Goal: Task Accomplishment & Management: Complete application form

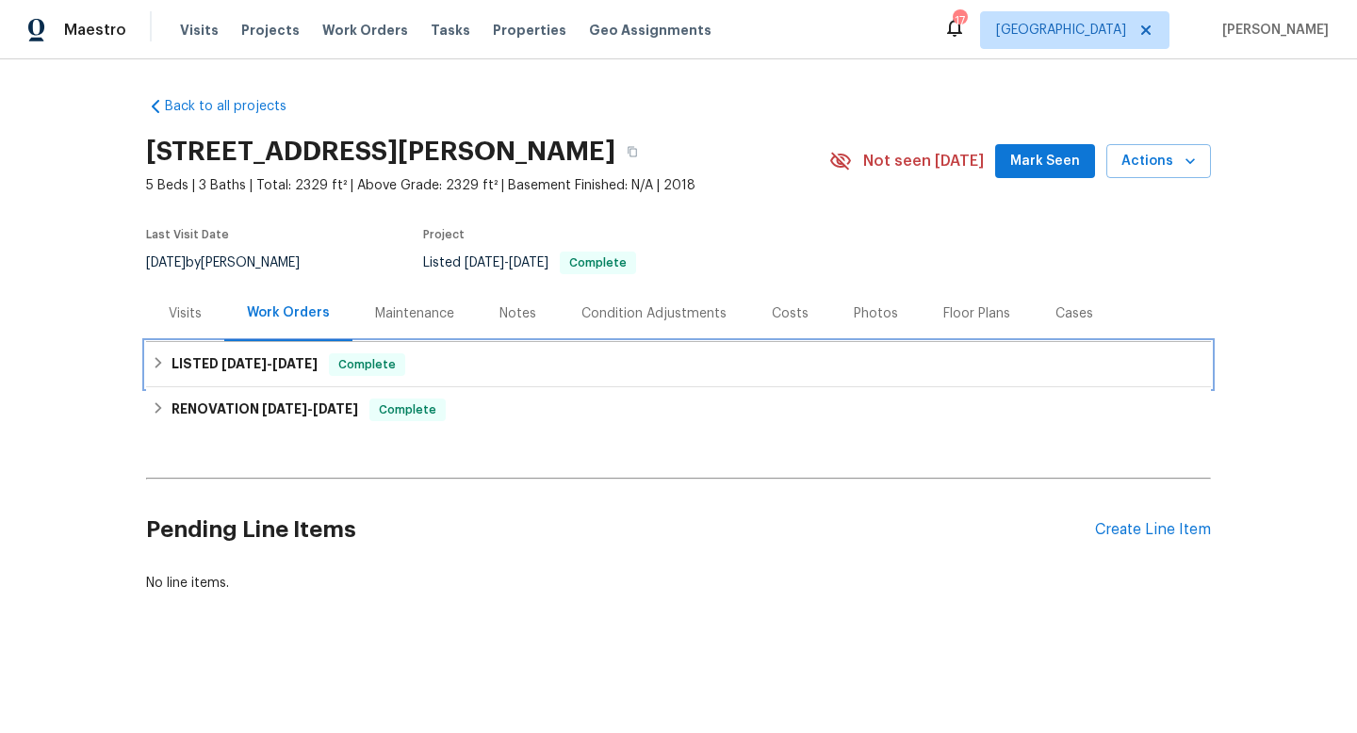
click at [213, 376] on div "LISTED 5/2/25 - 5/15/25 Complete" at bounding box center [678, 364] width 1065 height 45
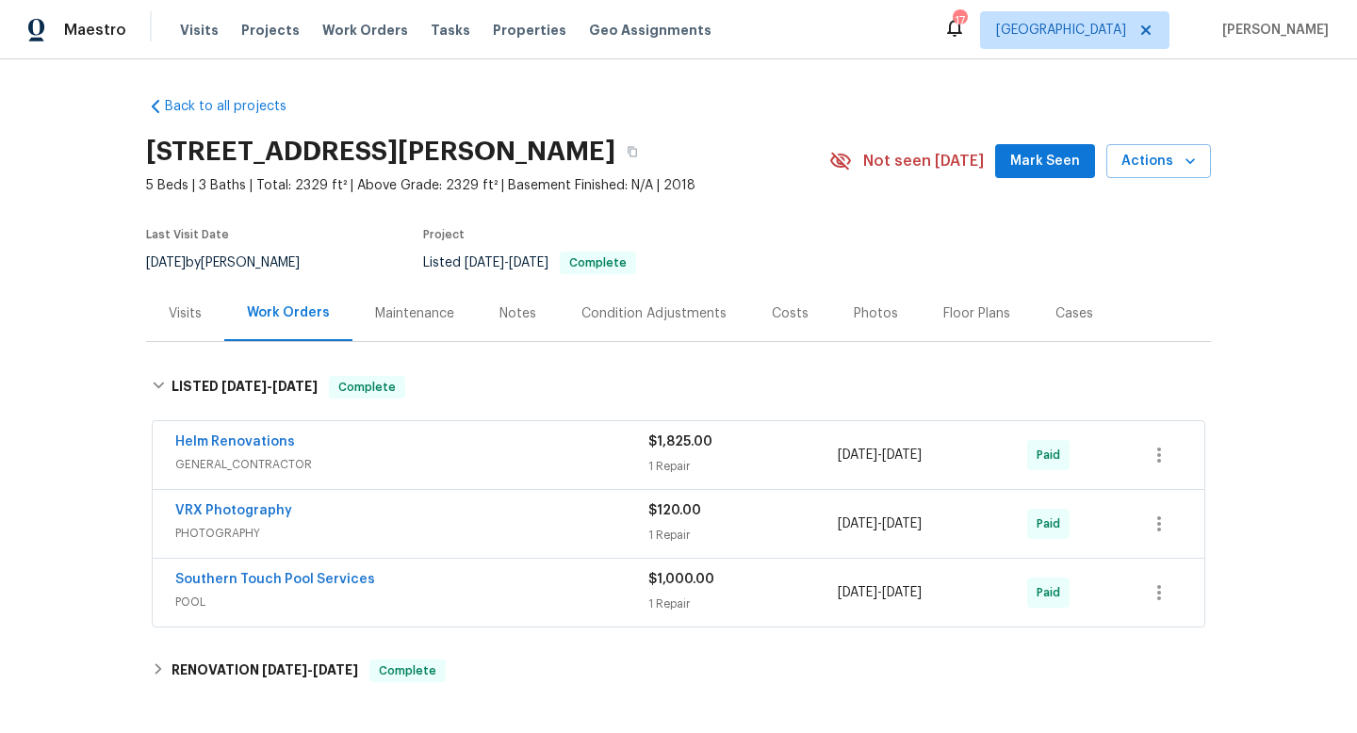
click at [178, 327] on div "Visits" at bounding box center [185, 314] width 78 height 56
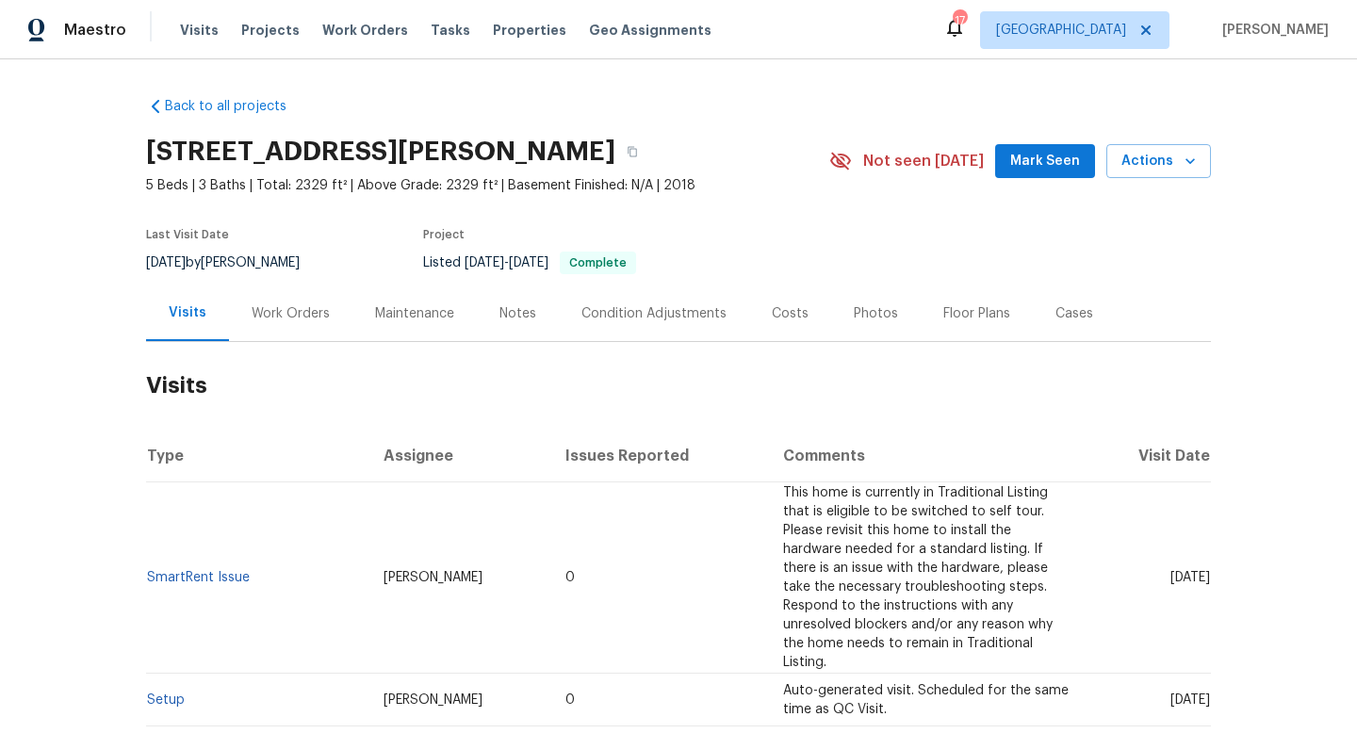
click at [306, 305] on div "Work Orders" at bounding box center [291, 313] width 78 height 19
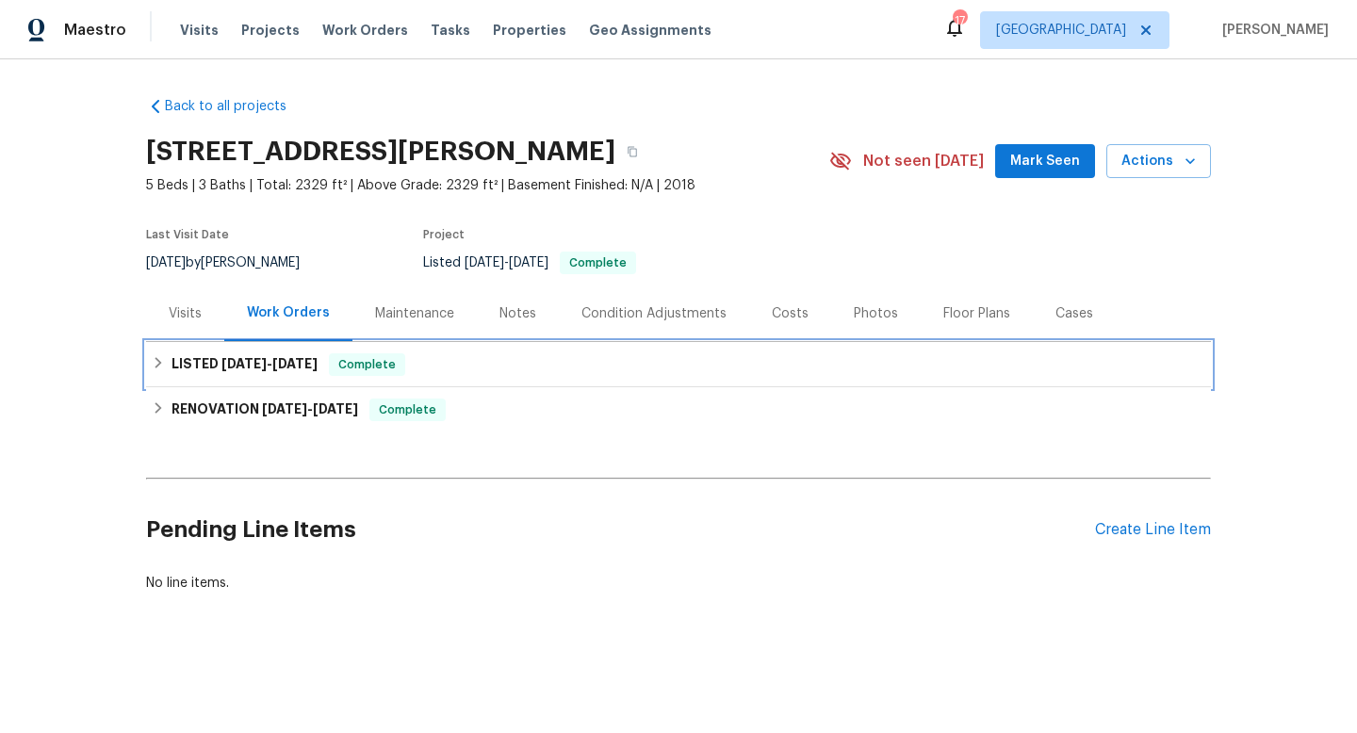
click at [258, 353] on h6 "LISTED 5/2/25 - 5/15/25" at bounding box center [245, 364] width 146 height 23
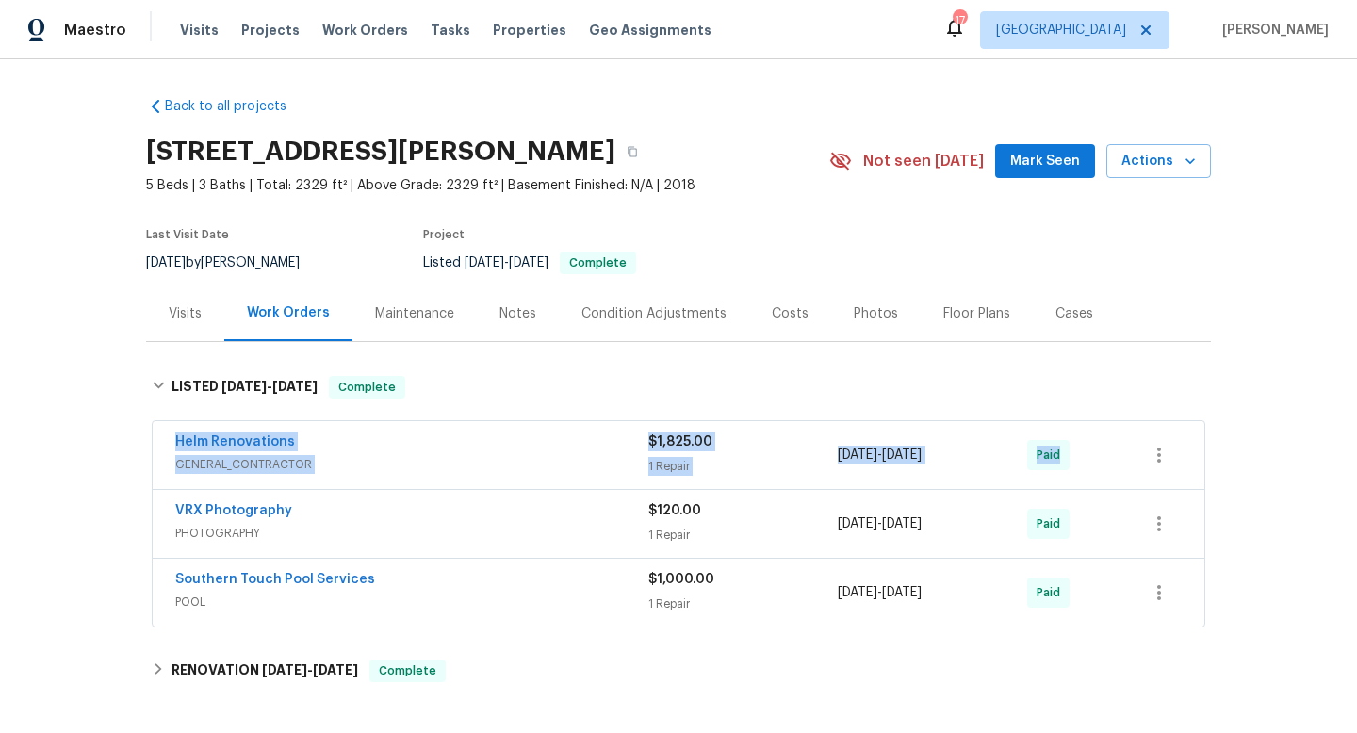
drag, startPoint x: 152, startPoint y: 443, endPoint x: 1192, endPoint y: 422, distance: 1040.6
click at [1198, 428] on div "Helm Renovations GENERAL_CONTRACTOR $1,825.00 1 Repair 5/15/2025 - 5/15/2025 Pa…" at bounding box center [679, 455] width 1054 height 70
copy div "Helm Renovations GENERAL_CONTRACTOR $1,825.00 1 Repair 5/15/2025 - 5/15/2025 Pa…"
click at [203, 255] on div "5/9/2025 by Kati Dunn" at bounding box center [234, 263] width 176 height 23
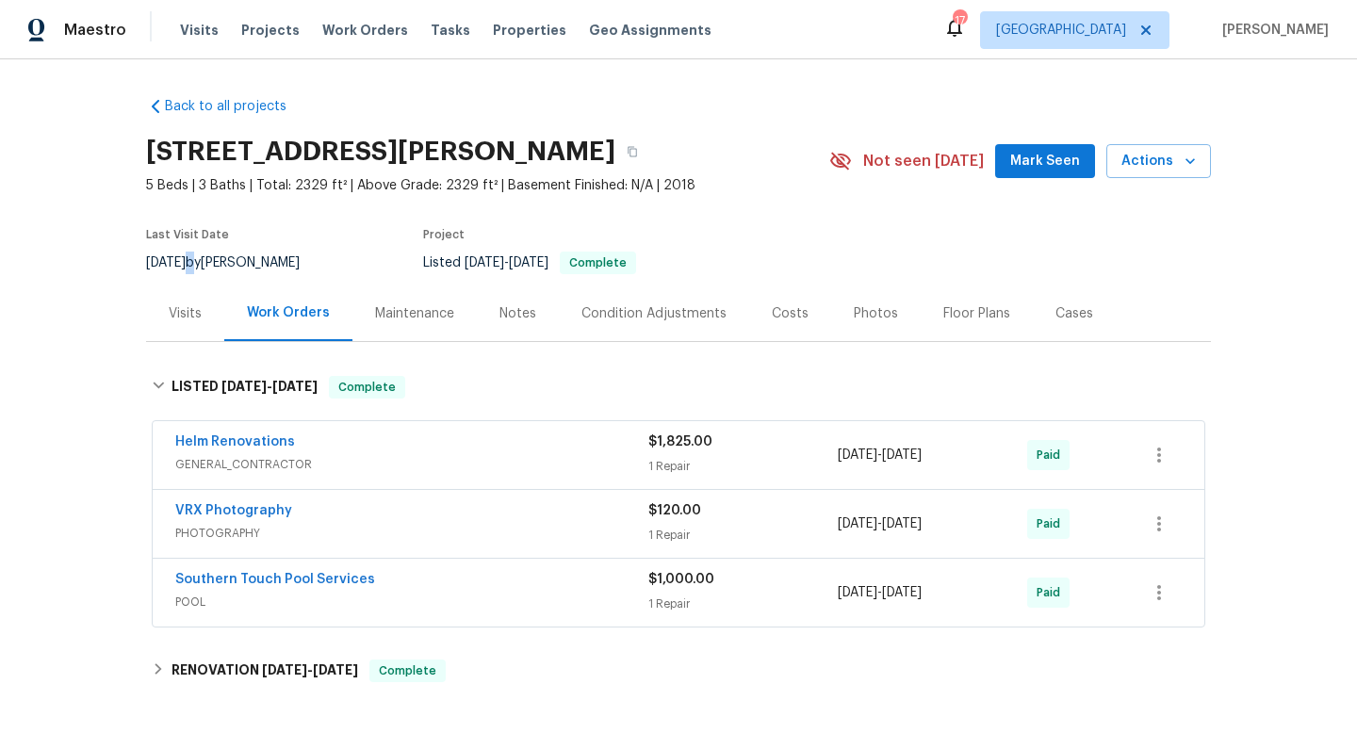
click at [203, 255] on div "5/9/2025 by Kati Dunn" at bounding box center [234, 263] width 176 height 23
copy div "5/9/2025 by Kati Dunn"
click at [1037, 318] on div "Cases" at bounding box center [1074, 314] width 83 height 56
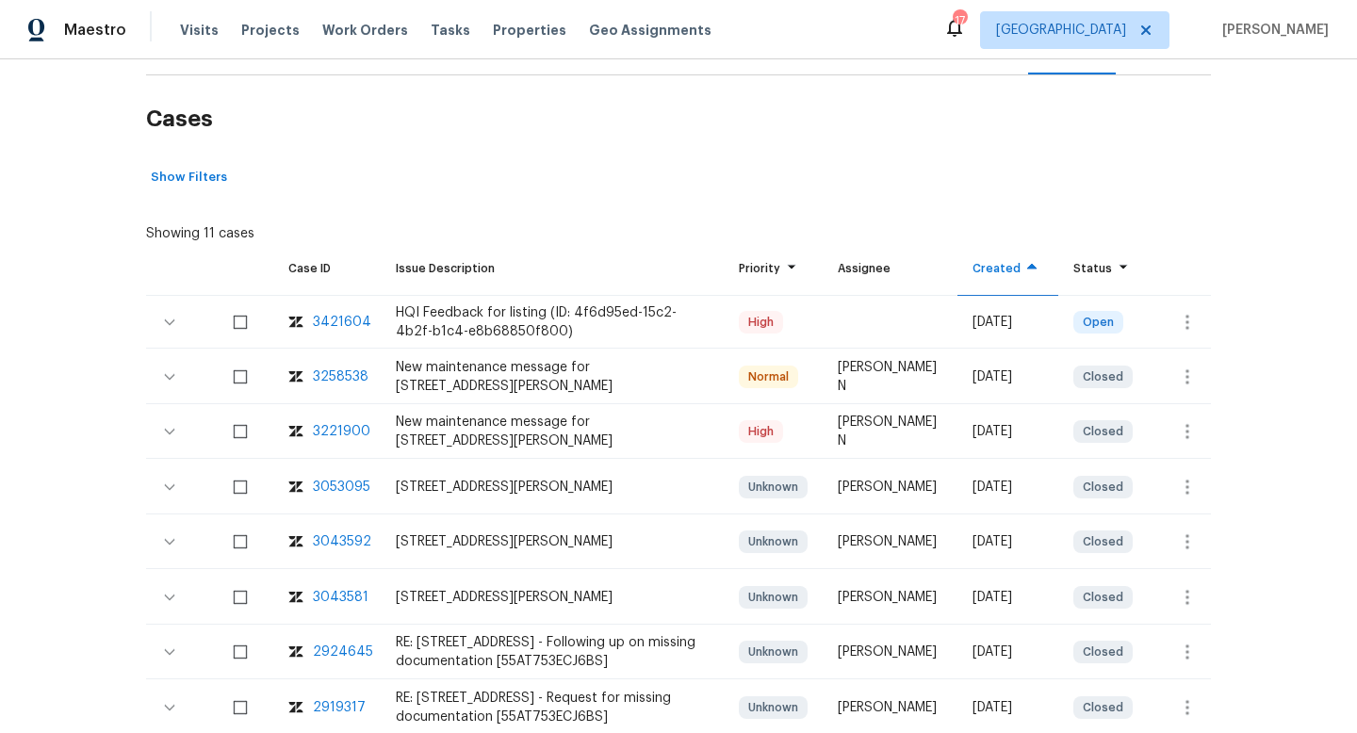
scroll to position [340, 0]
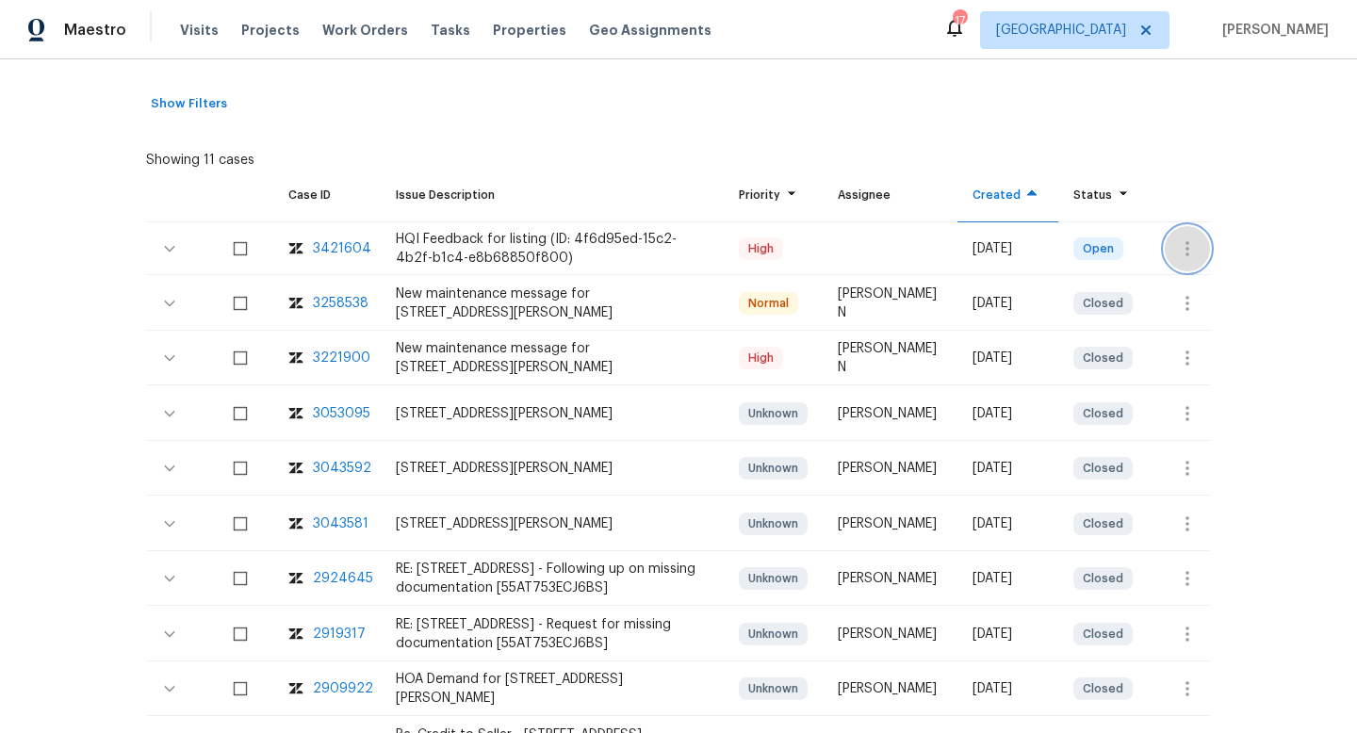
click at [1199, 241] on button "button" at bounding box center [1187, 248] width 45 height 45
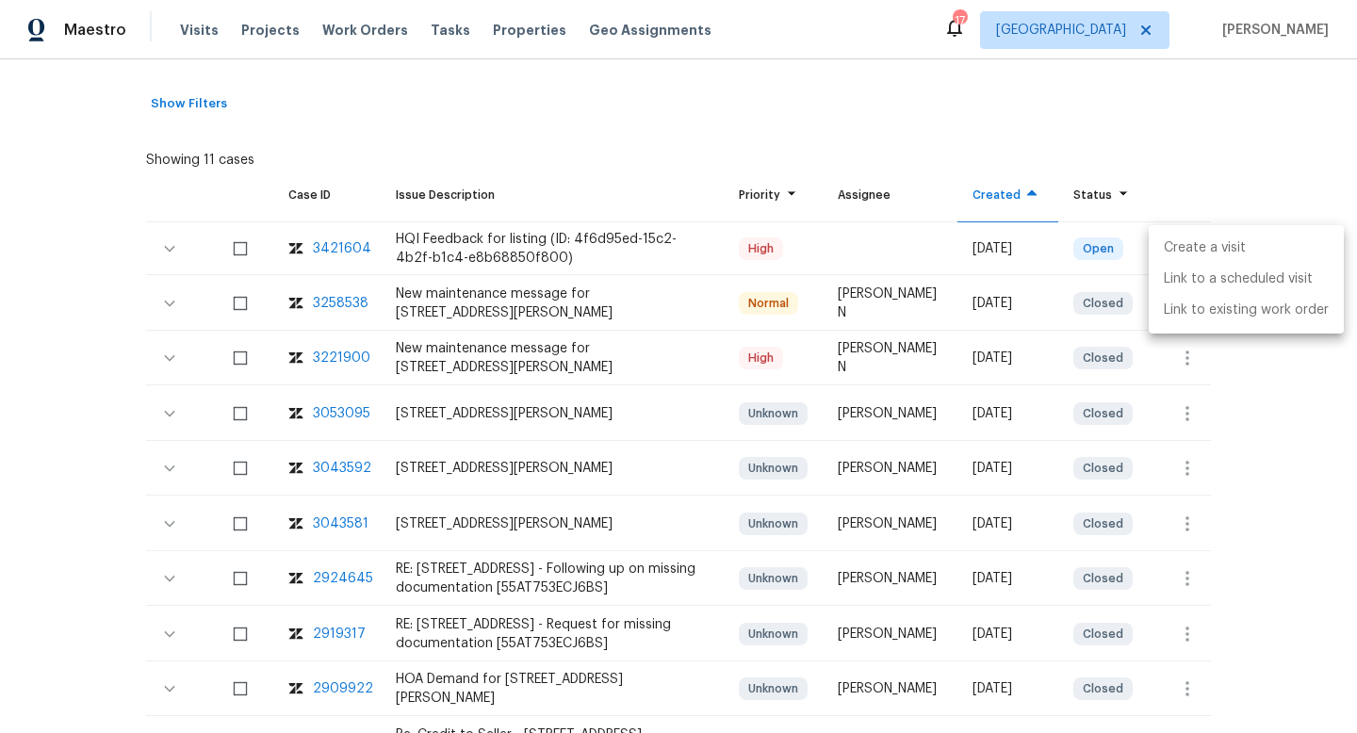
click at [1191, 249] on li "Create a visit" at bounding box center [1246, 248] width 195 height 31
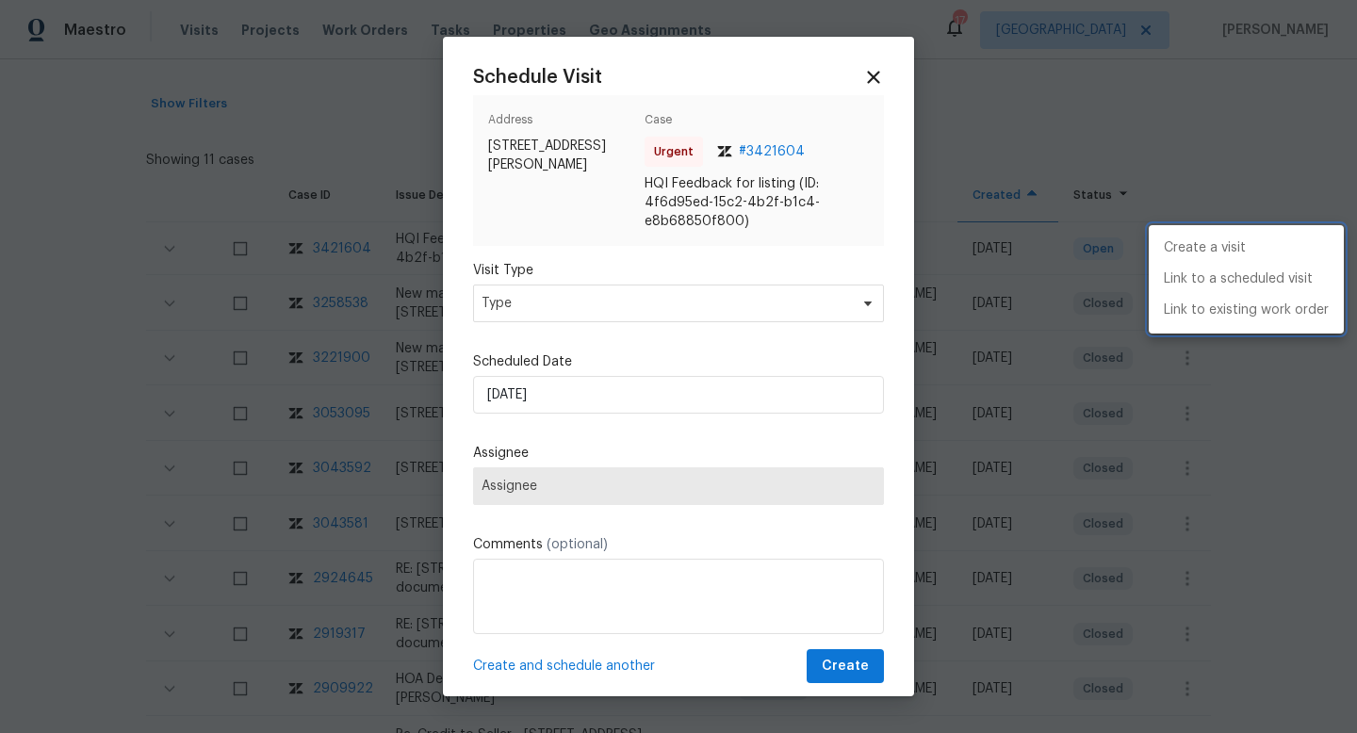
click at [622, 298] on div at bounding box center [678, 366] width 1357 height 733
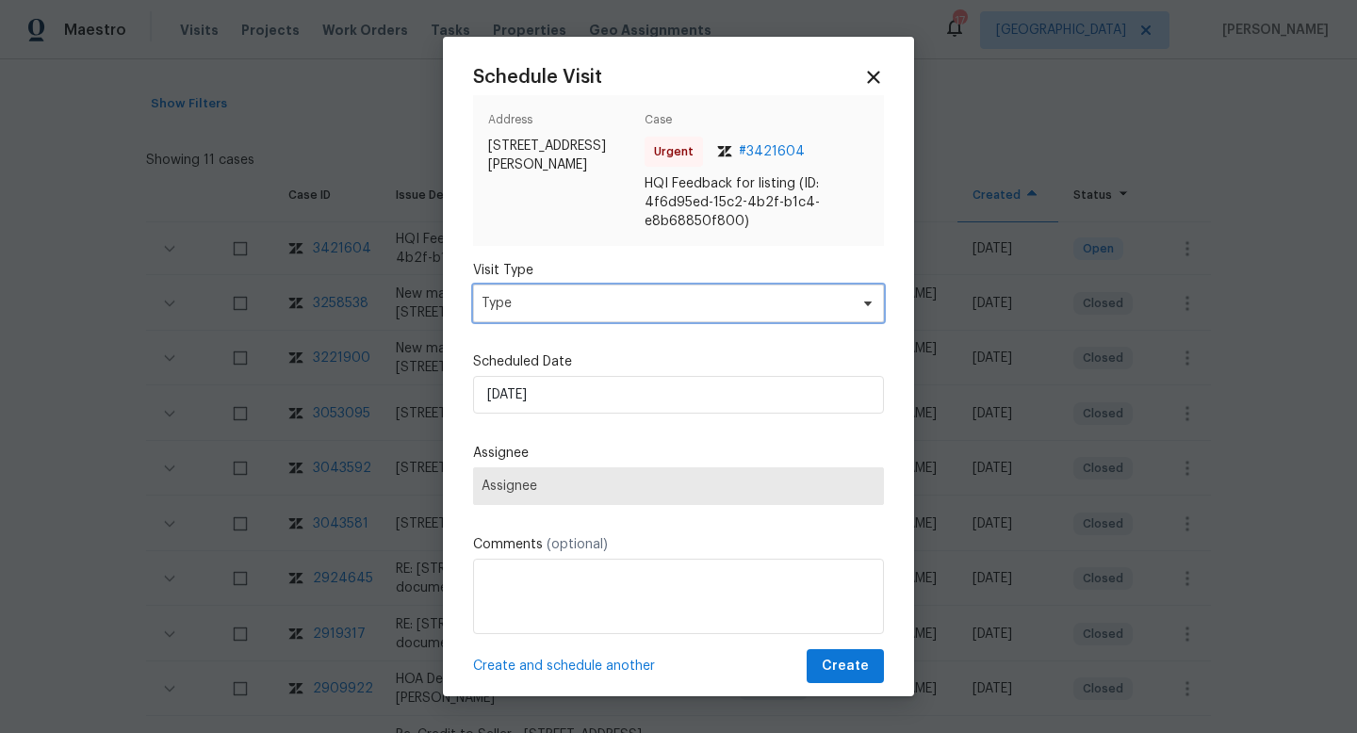
click at [578, 290] on span "Type" at bounding box center [678, 304] width 411 height 38
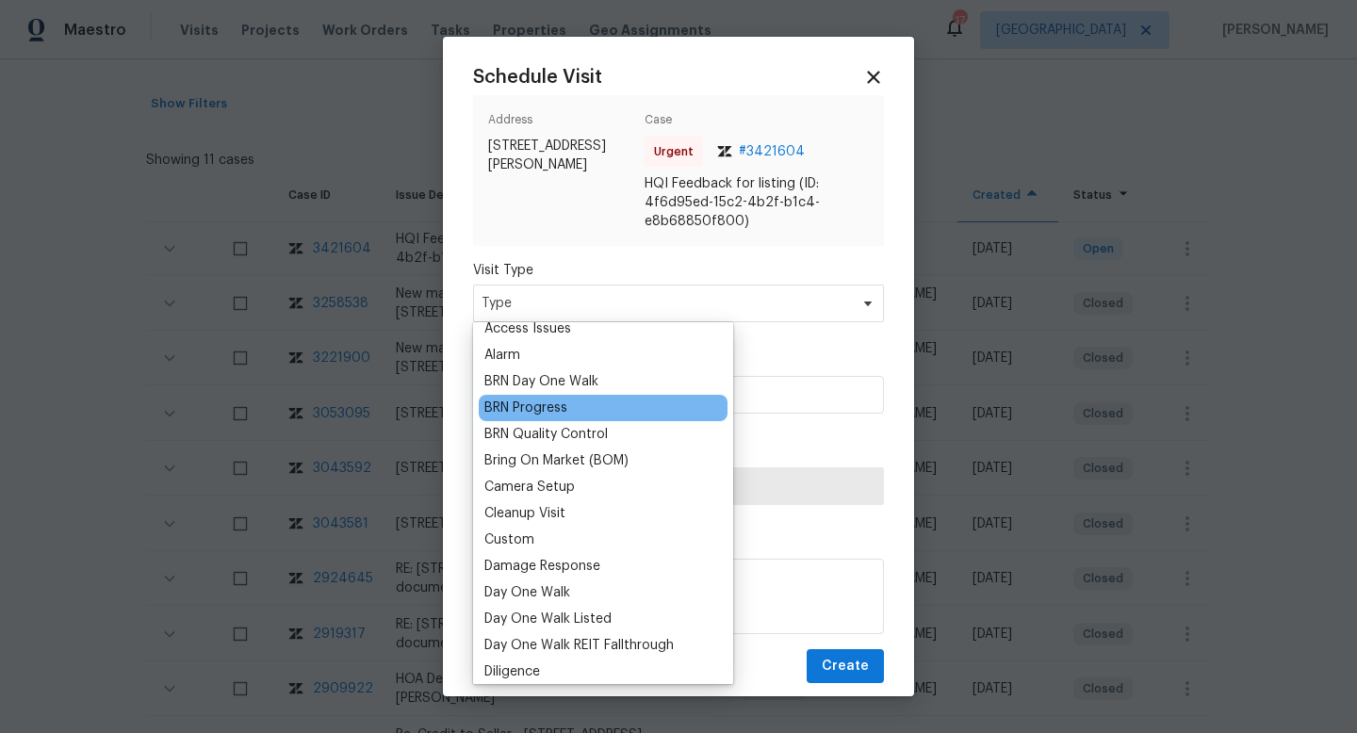
scroll to position [343, 0]
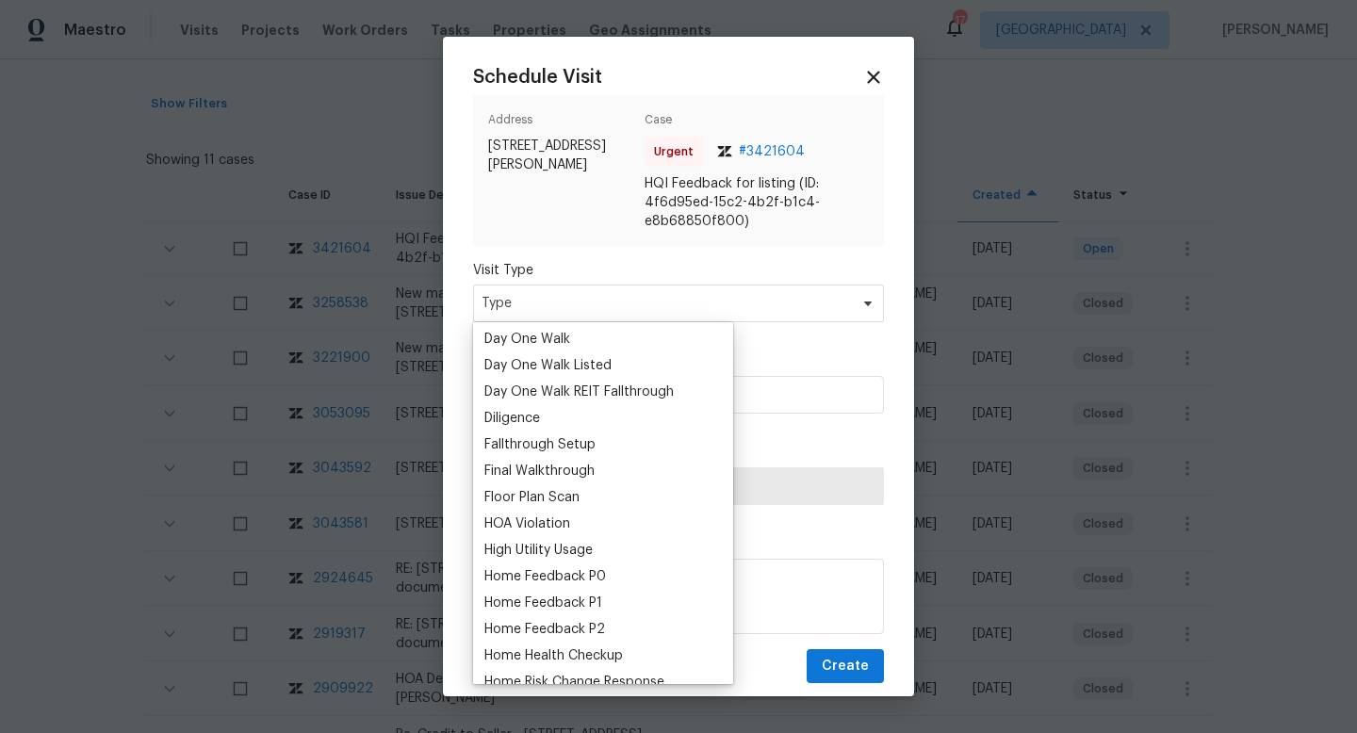
drag, startPoint x: 572, startPoint y: 607, endPoint x: 568, endPoint y: 554, distance: 52.9
click at [572, 607] on div "Home Feedback P1" at bounding box center [543, 603] width 118 height 19
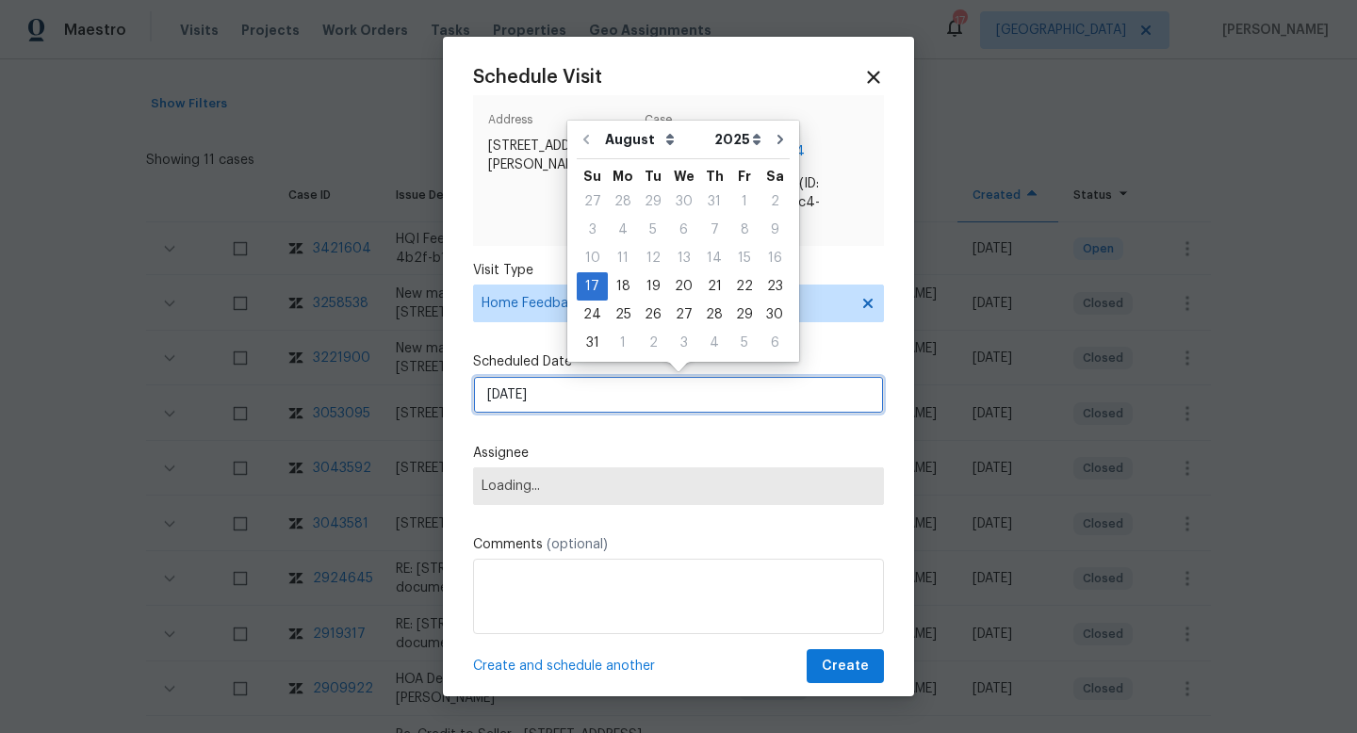
click at [557, 400] on input "17/08/2025" at bounding box center [678, 395] width 411 height 38
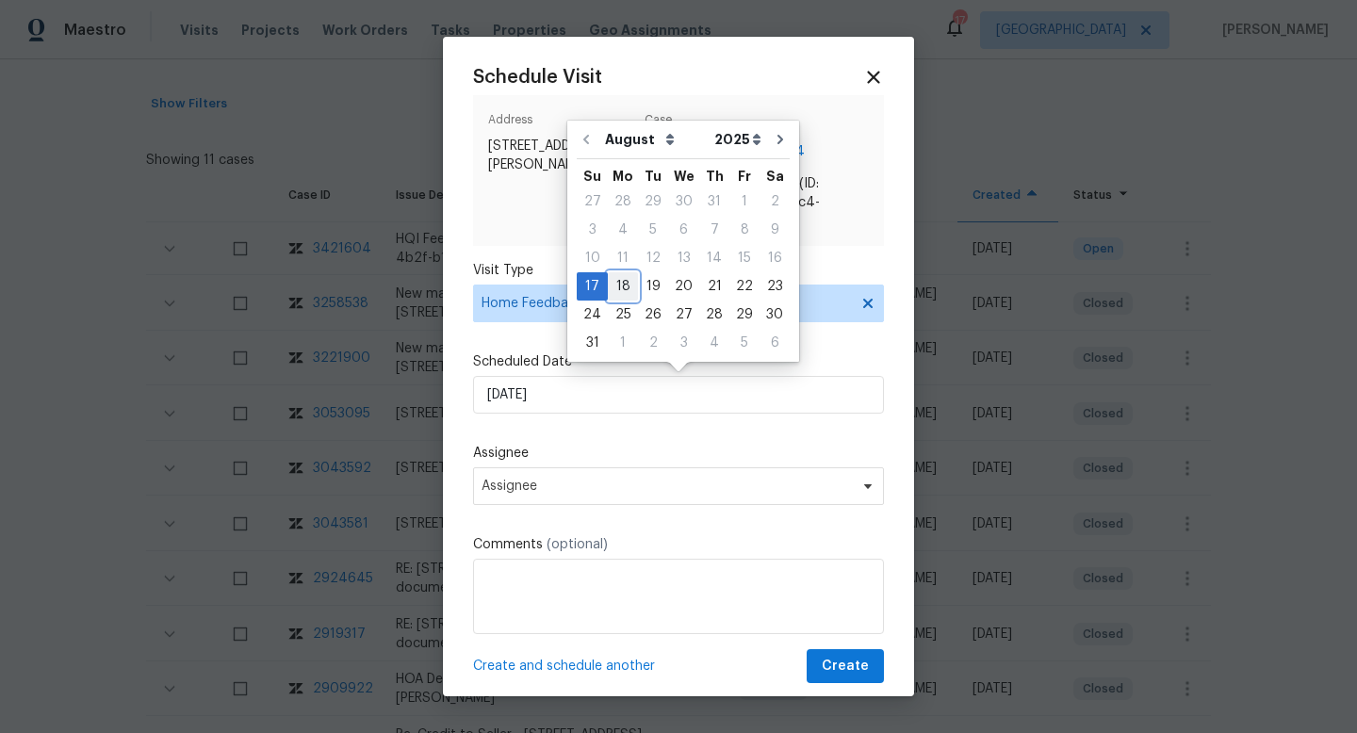
click at [627, 276] on div "18" at bounding box center [623, 286] width 30 height 26
type input "18/08/2025"
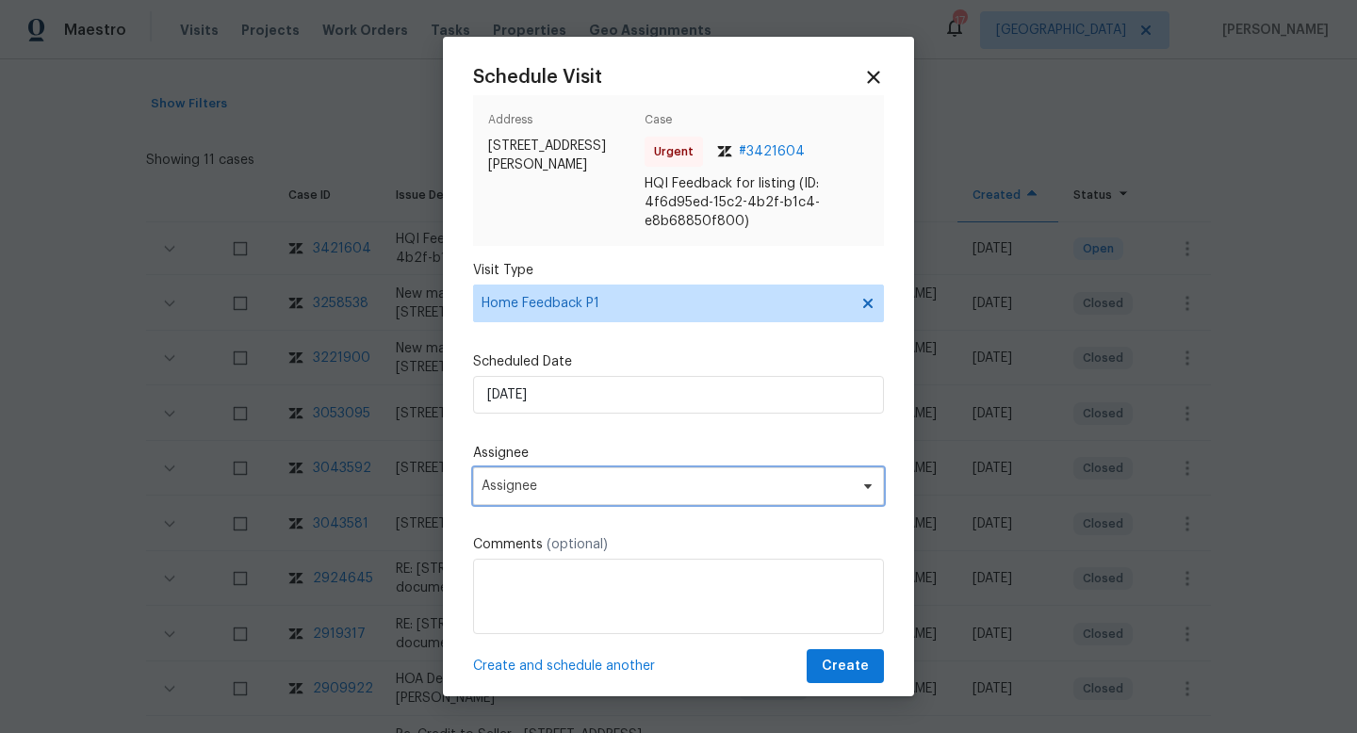
click at [533, 484] on span "Assignee" at bounding box center [666, 486] width 369 height 15
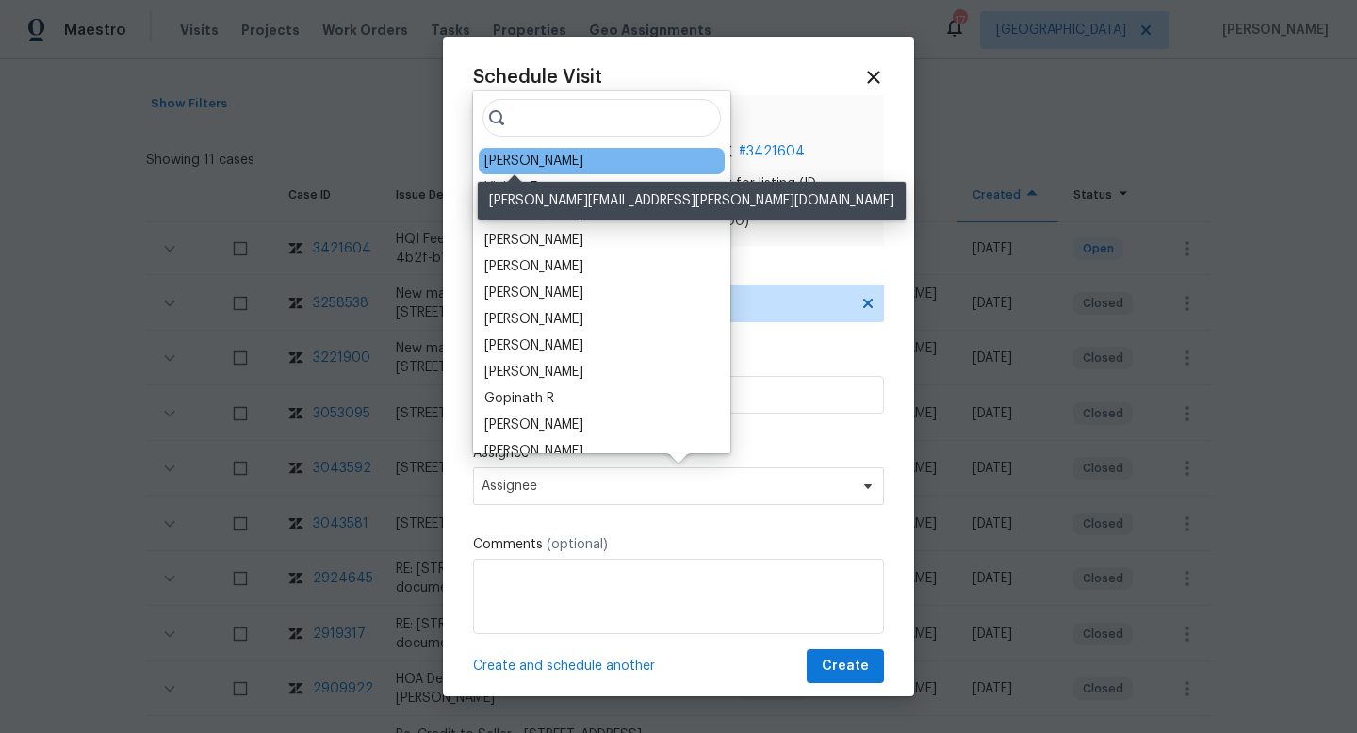
click at [520, 161] on div "Kati Dunn" at bounding box center [533, 161] width 99 height 19
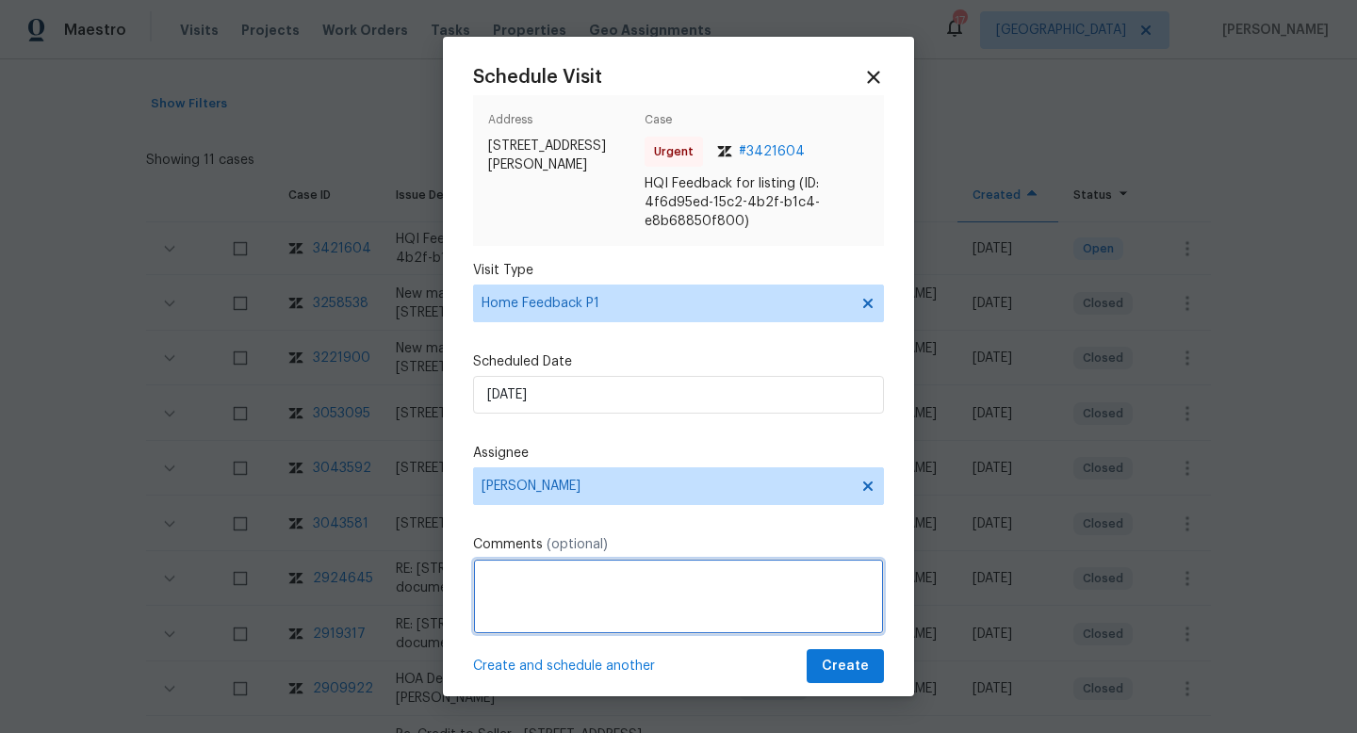
click at [487, 601] on textarea at bounding box center [678, 596] width 411 height 75
click at [674, 580] on textarea "We received a feedback stating "" at bounding box center [678, 596] width 411 height 75
click at [764, 574] on textarea "We received a feedback from EP stating "" at bounding box center [678, 596] width 411 height 75
paste textarea "BA had a showing and advised that there is a horrific smell in the garage. Can …"
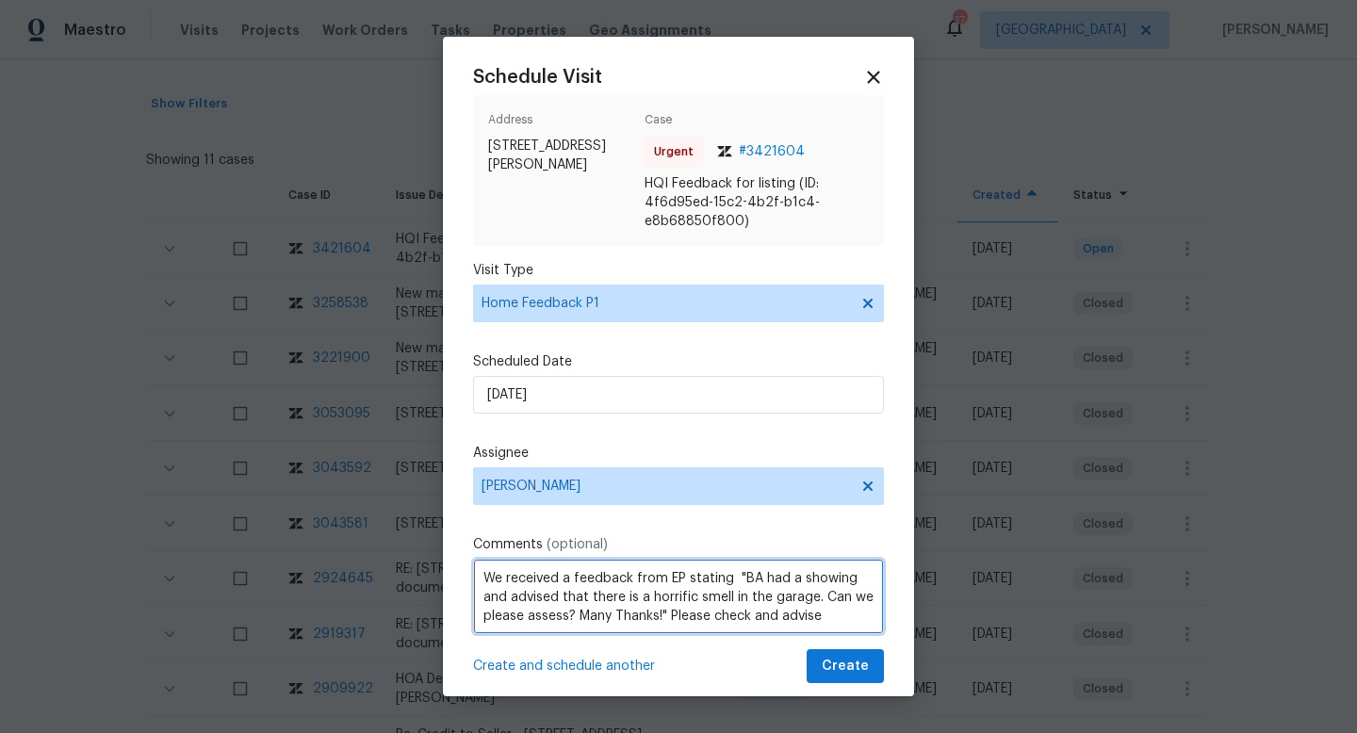
drag, startPoint x: 665, startPoint y: 617, endPoint x: 659, endPoint y: 693, distance: 75.7
click at [665, 617] on textarea "We received a feedback from EP stating "BA had a showing and advised that there…" at bounding box center [678, 596] width 411 height 75
click at [660, 611] on textarea "We received a feedback from EP stating "BA had a showing and advised that there…" at bounding box center [678, 596] width 411 height 75
drag, startPoint x: 820, startPoint y: 597, endPoint x: 577, endPoint y: 609, distance: 243.4
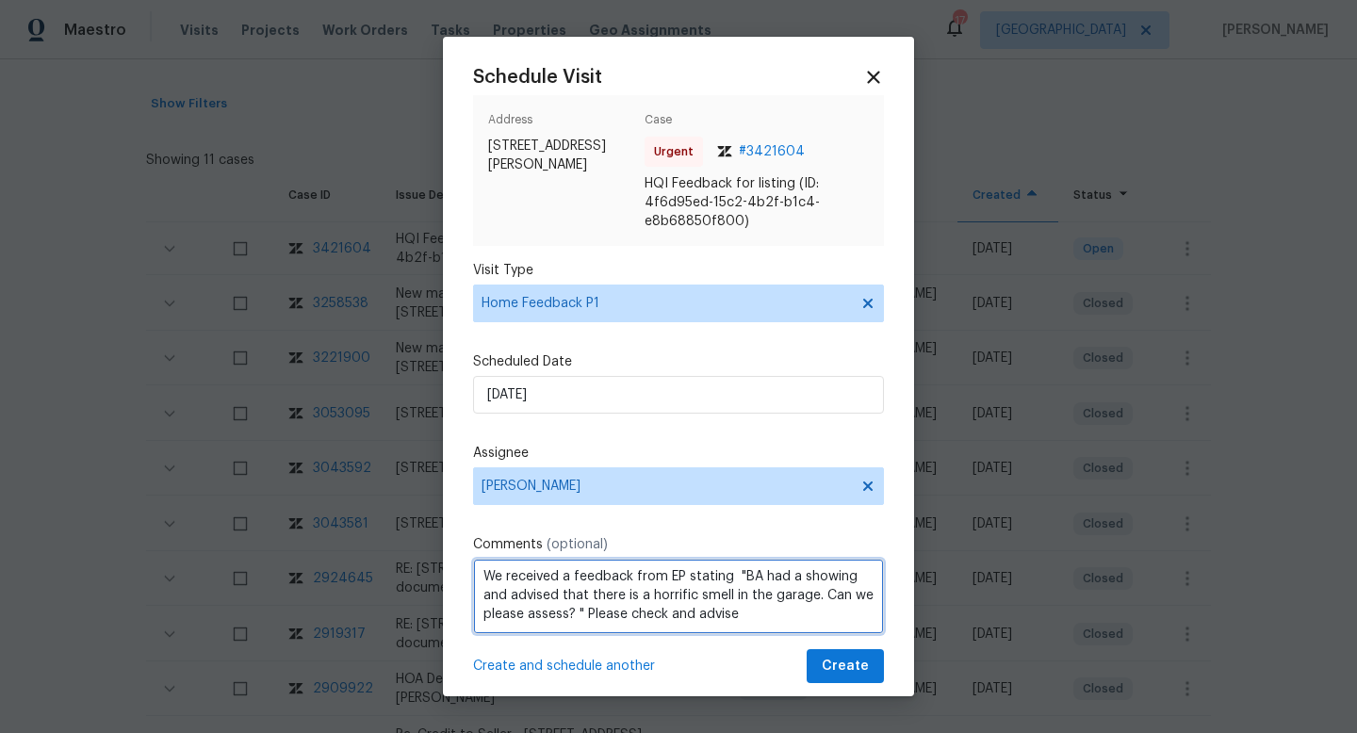
click at [577, 609] on textarea "We received a feedback from EP stating "BA had a showing and advised that there…" at bounding box center [678, 596] width 411 height 75
type textarea "We received a feedback from EP stating "BA had a showing and advised that there…"
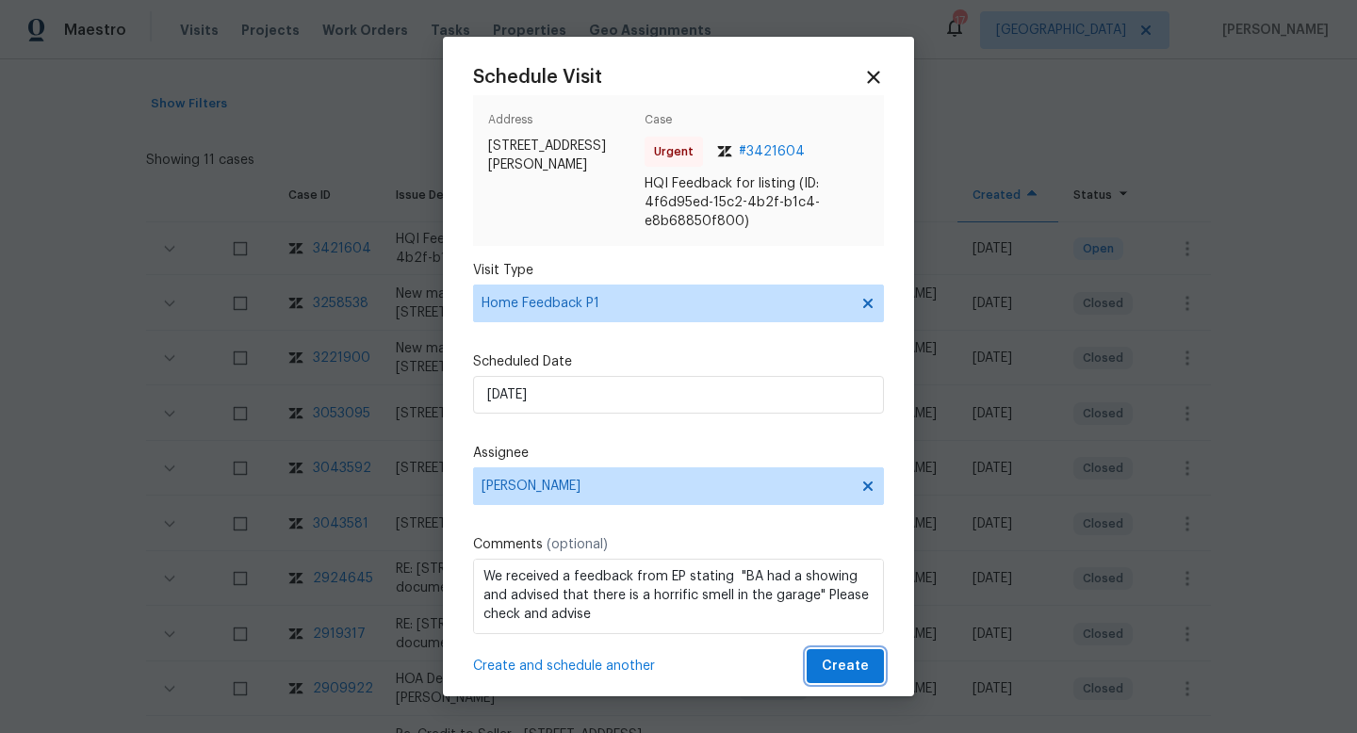
click at [830, 661] on span "Create" at bounding box center [845, 667] width 47 height 24
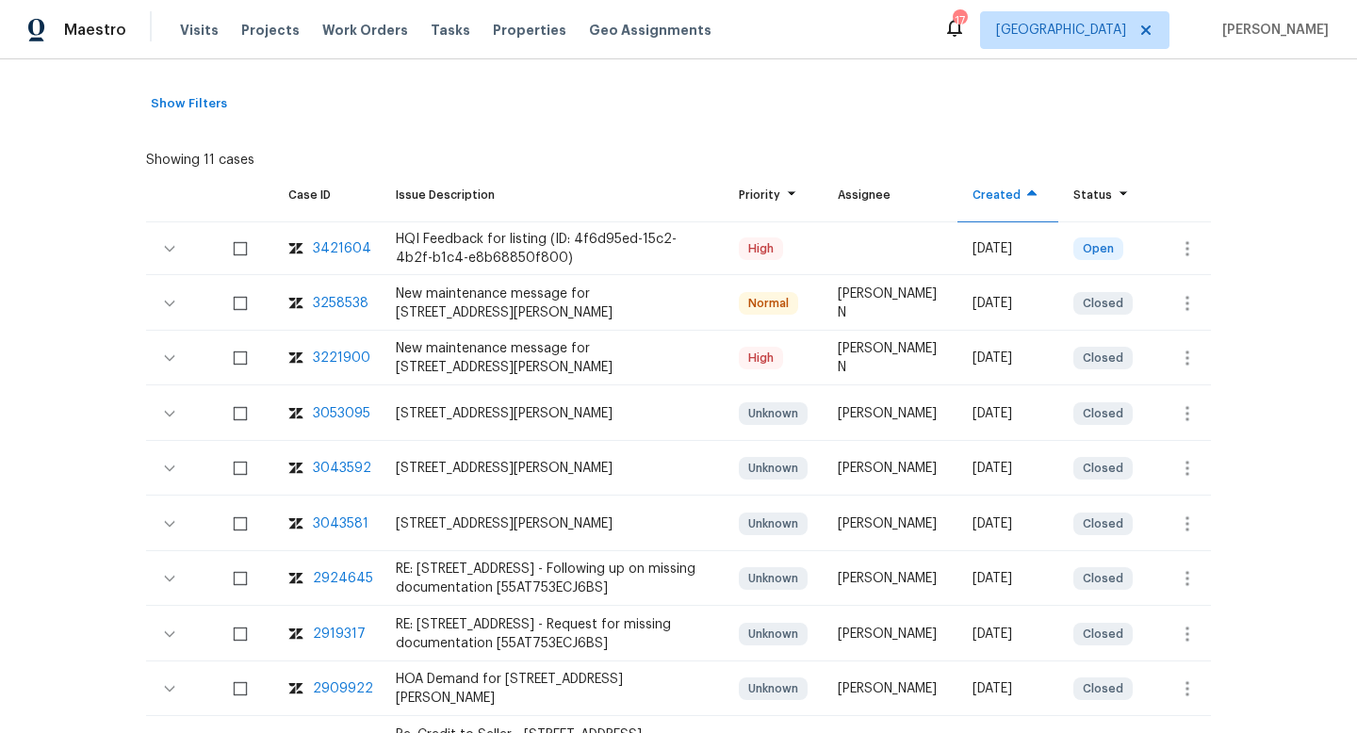
scroll to position [0, 0]
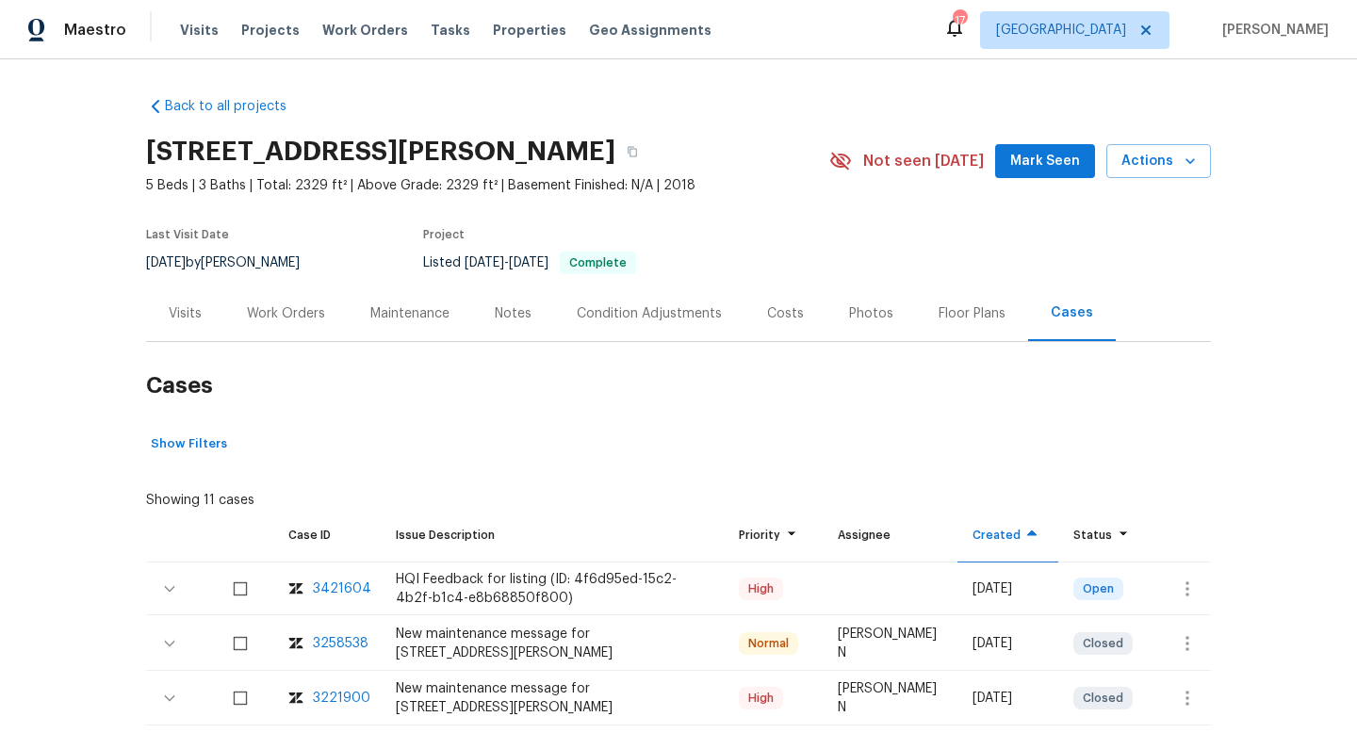
click at [208, 303] on div "Visits" at bounding box center [185, 314] width 78 height 56
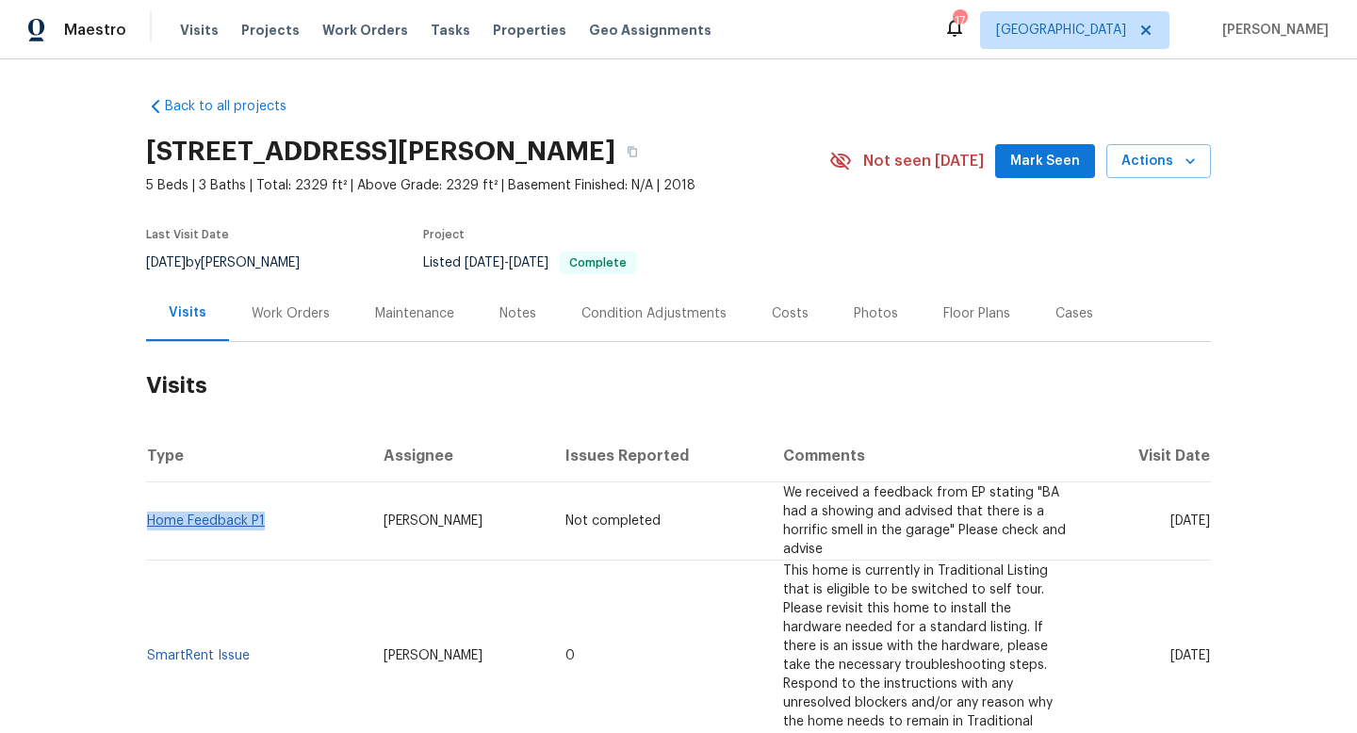
drag, startPoint x: 285, startPoint y: 542, endPoint x: 151, endPoint y: 522, distance: 135.3
click at [151, 522] on td "Home Feedback P1" at bounding box center [257, 521] width 222 height 78
copy link "Home Feedback P1"
click at [290, 291] on div "Work Orders" at bounding box center [290, 314] width 123 height 56
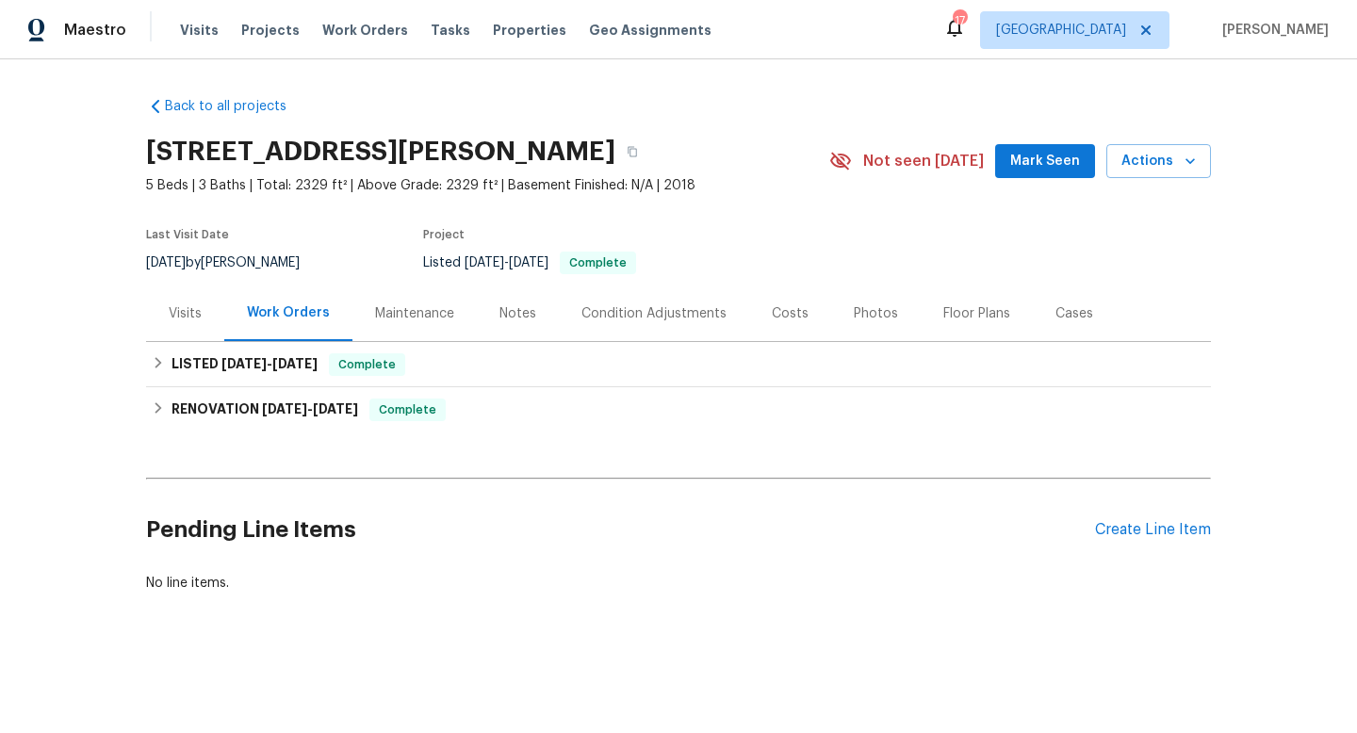
click at [177, 314] on div "Visits" at bounding box center [185, 313] width 33 height 19
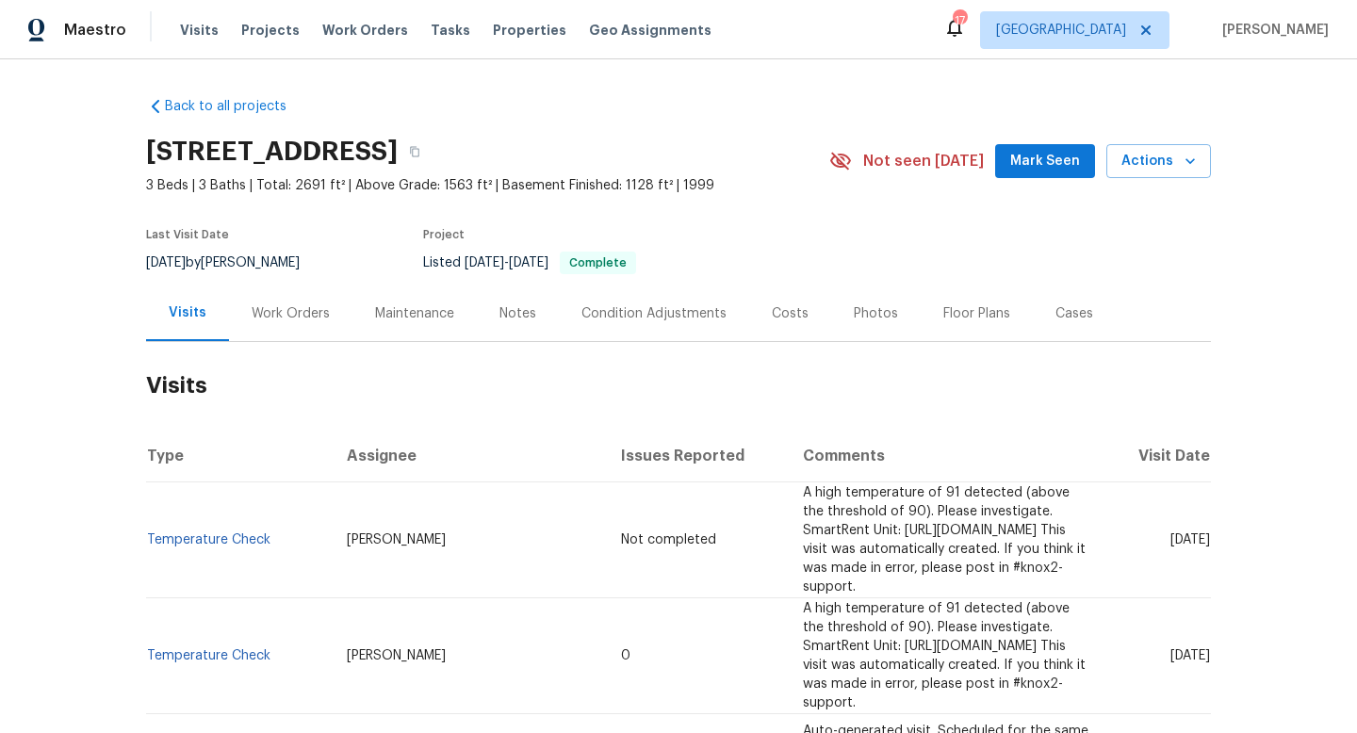
scroll to position [13, 0]
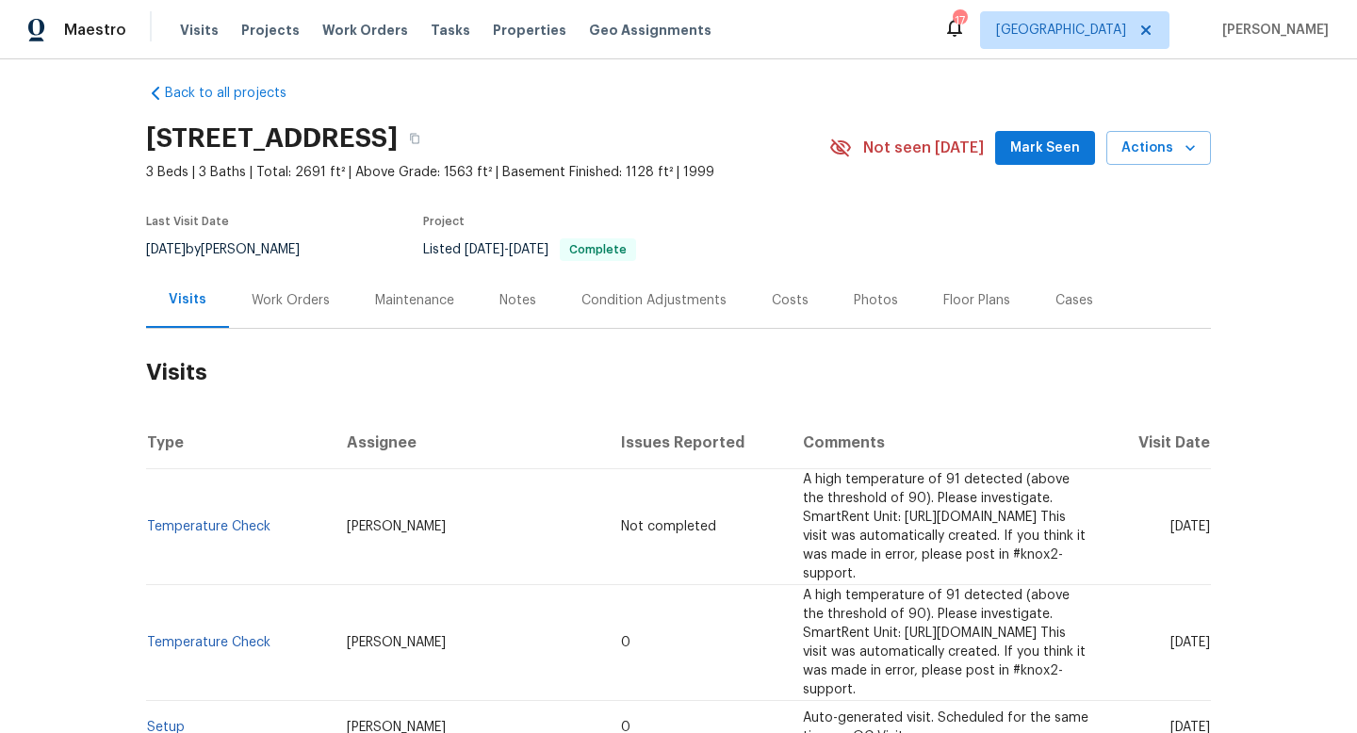
click at [186, 243] on span "6/25/2025" at bounding box center [166, 249] width 40 height 13
copy div "6/25/2025 by Tucker Trent"
click at [284, 309] on div "Work Orders" at bounding box center [291, 300] width 78 height 19
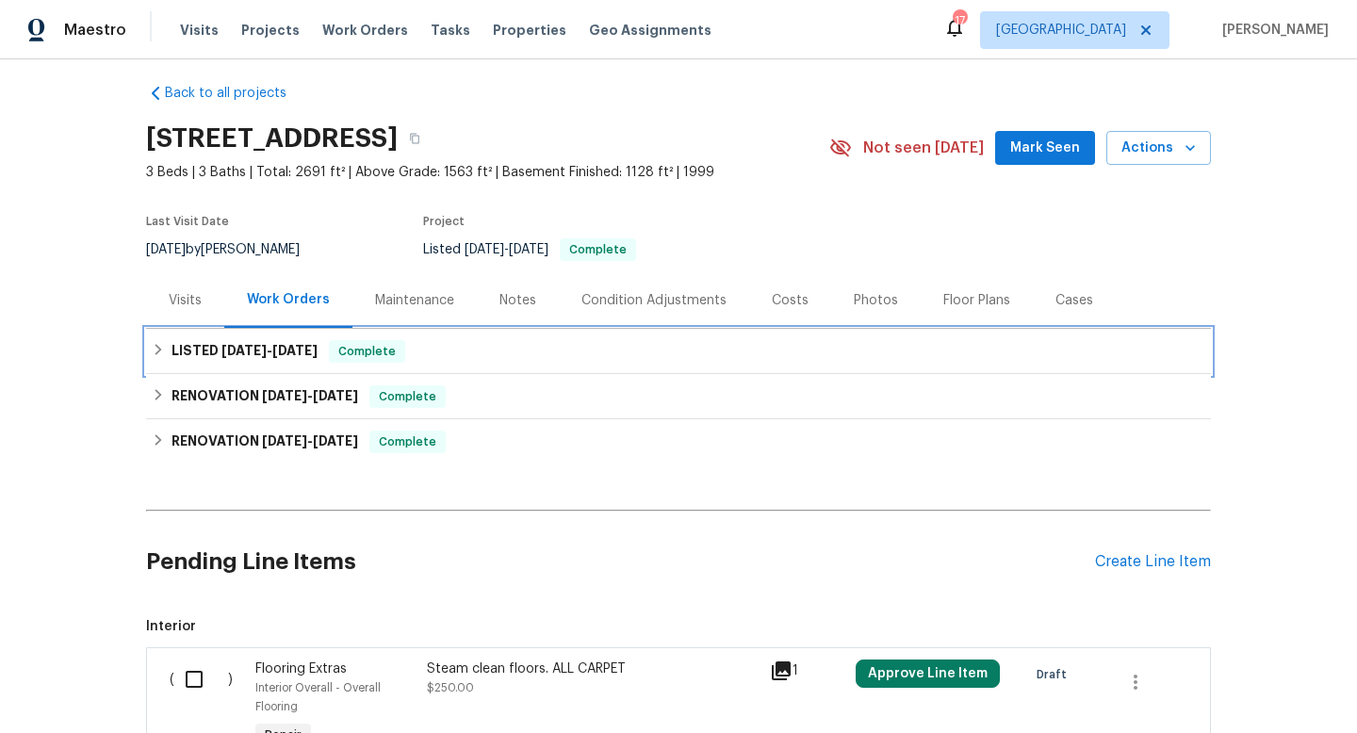
click at [288, 352] on span "7/25/25" at bounding box center [294, 350] width 45 height 13
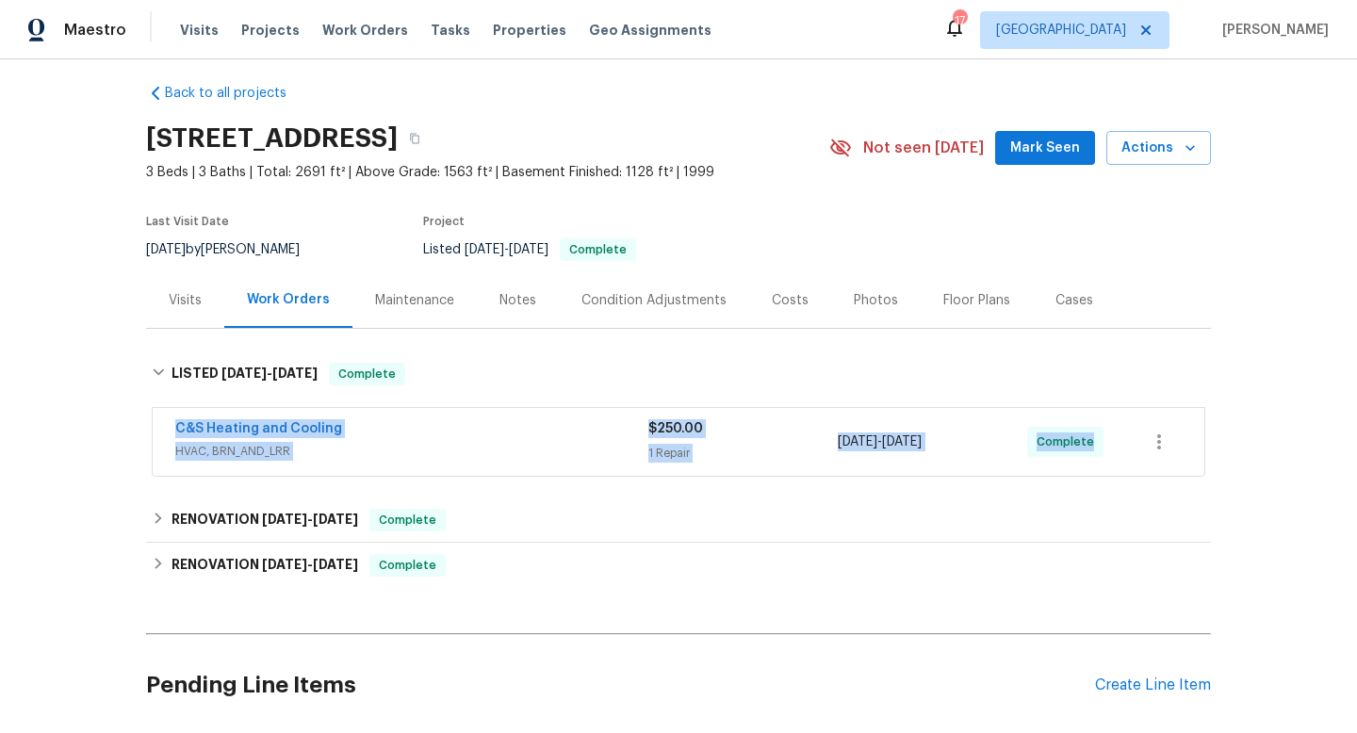
drag, startPoint x: 163, startPoint y: 422, endPoint x: 1114, endPoint y: 433, distance: 950.9
click at [1116, 434] on div "C&S Heating and Cooling HVAC, BRN_AND_LRR $250.00 1 Repair 7/25/2025 - 7/25/202…" at bounding box center [679, 442] width 1052 height 68
copy div "C&S Heating and Cooling HVAC, BRN_AND_LRR $250.00 1 Repair 7/25/2025 - 7/25/202…"
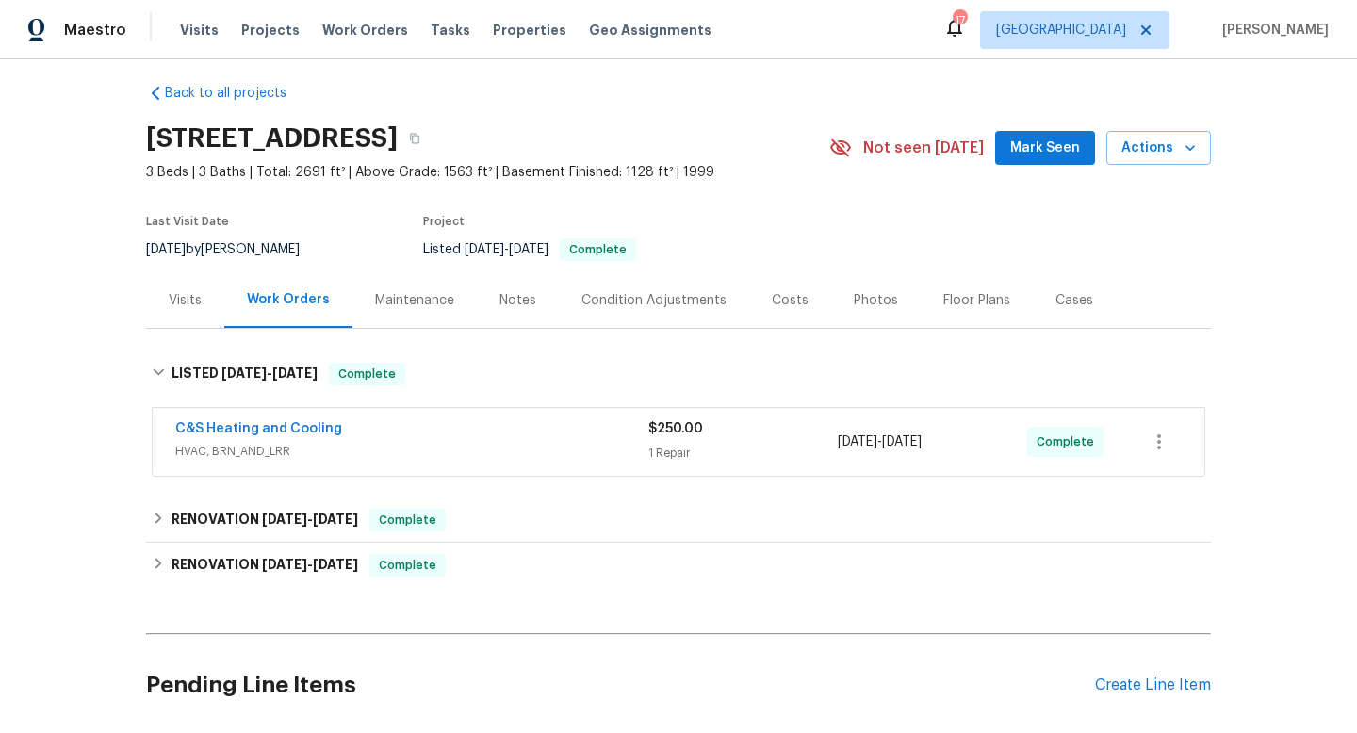
click at [1301, 237] on div "Back to all projects 746 Whippoorwill Cir, Seymour, TN 37865 3 Beds | 3 Baths |…" at bounding box center [678, 396] width 1357 height 674
click at [191, 297] on div "Visits" at bounding box center [185, 300] width 33 height 19
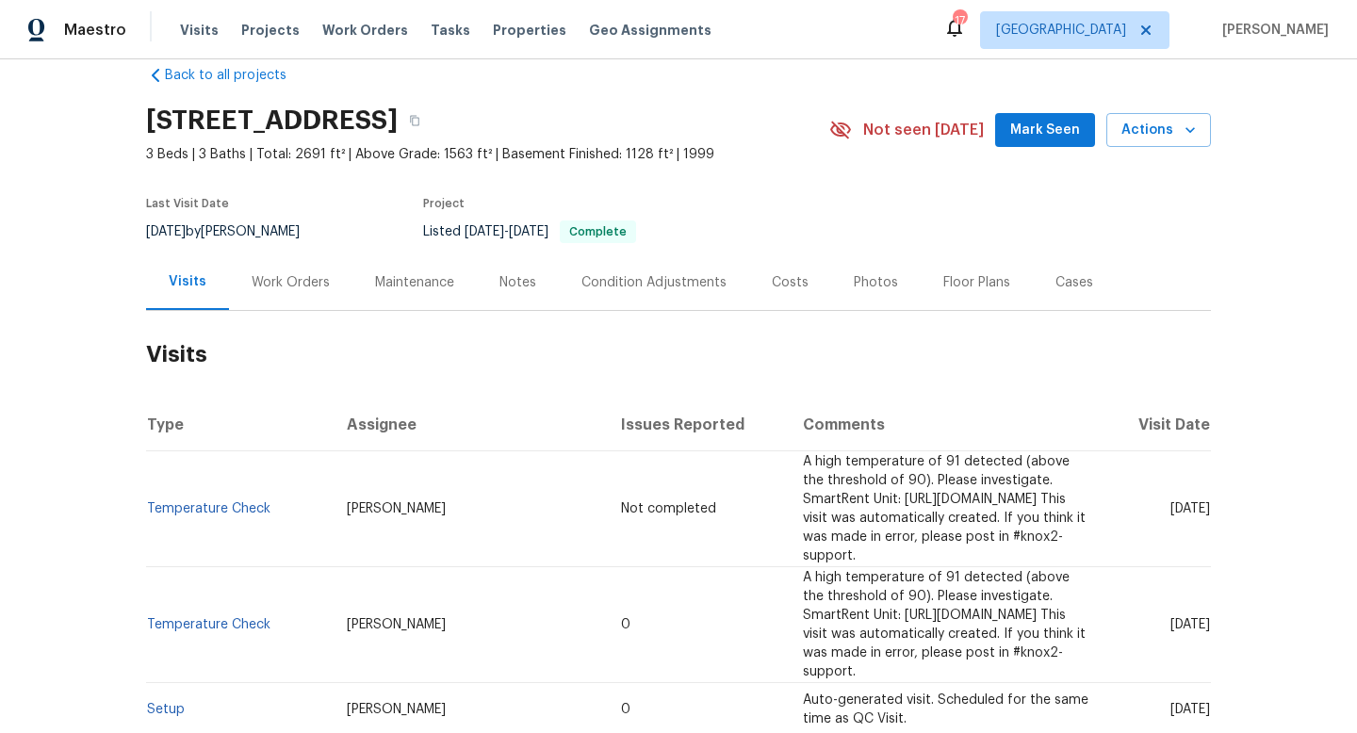
scroll to position [33, 0]
click at [280, 277] on div "Work Orders" at bounding box center [291, 280] width 78 height 19
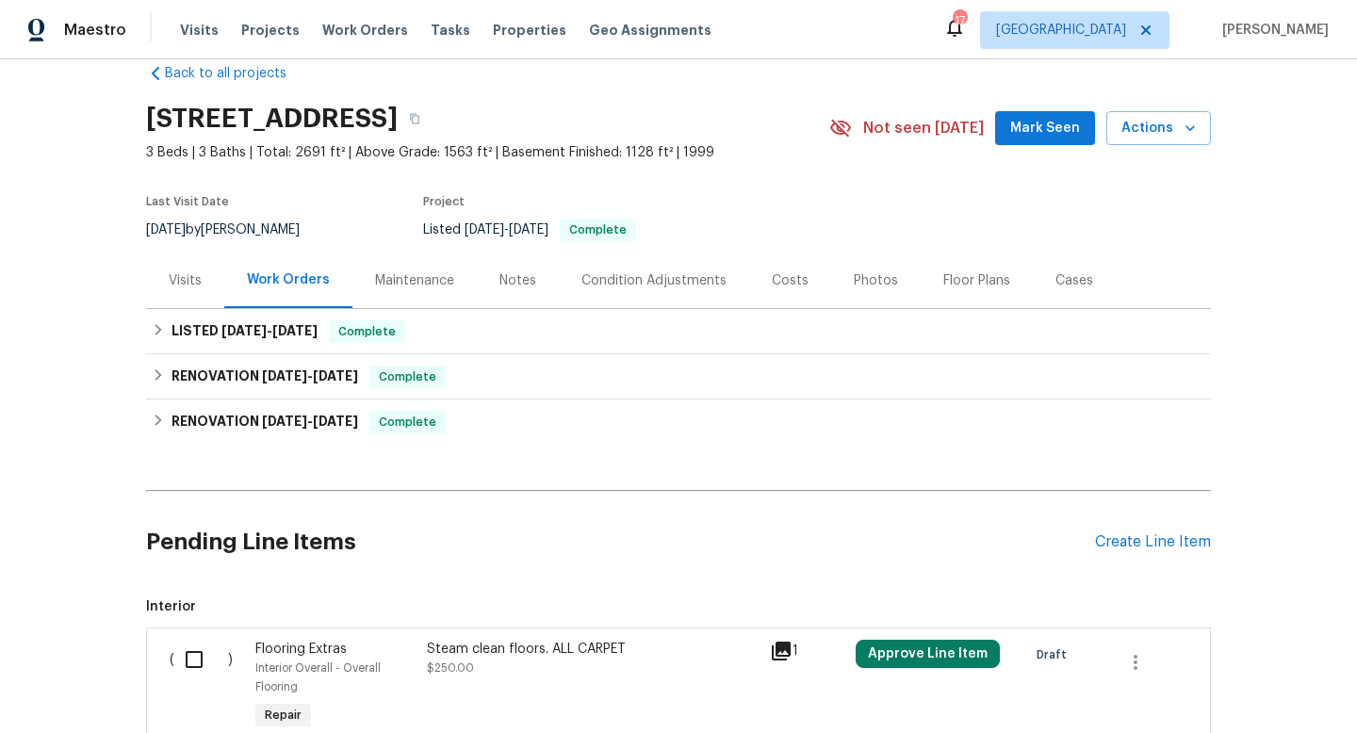
scroll to position [92, 0]
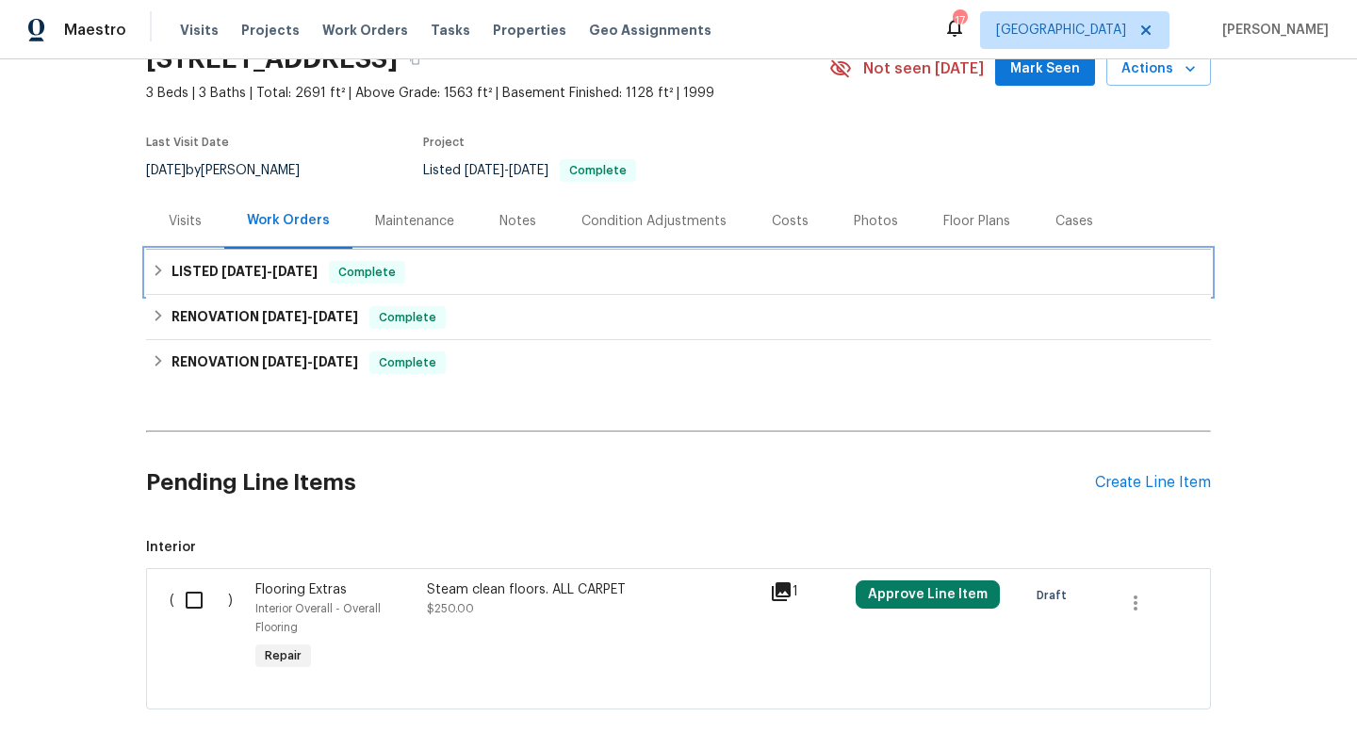
click at [294, 284] on div "LISTED 7/22/25 - 7/25/25 Complete" at bounding box center [678, 272] width 1065 height 45
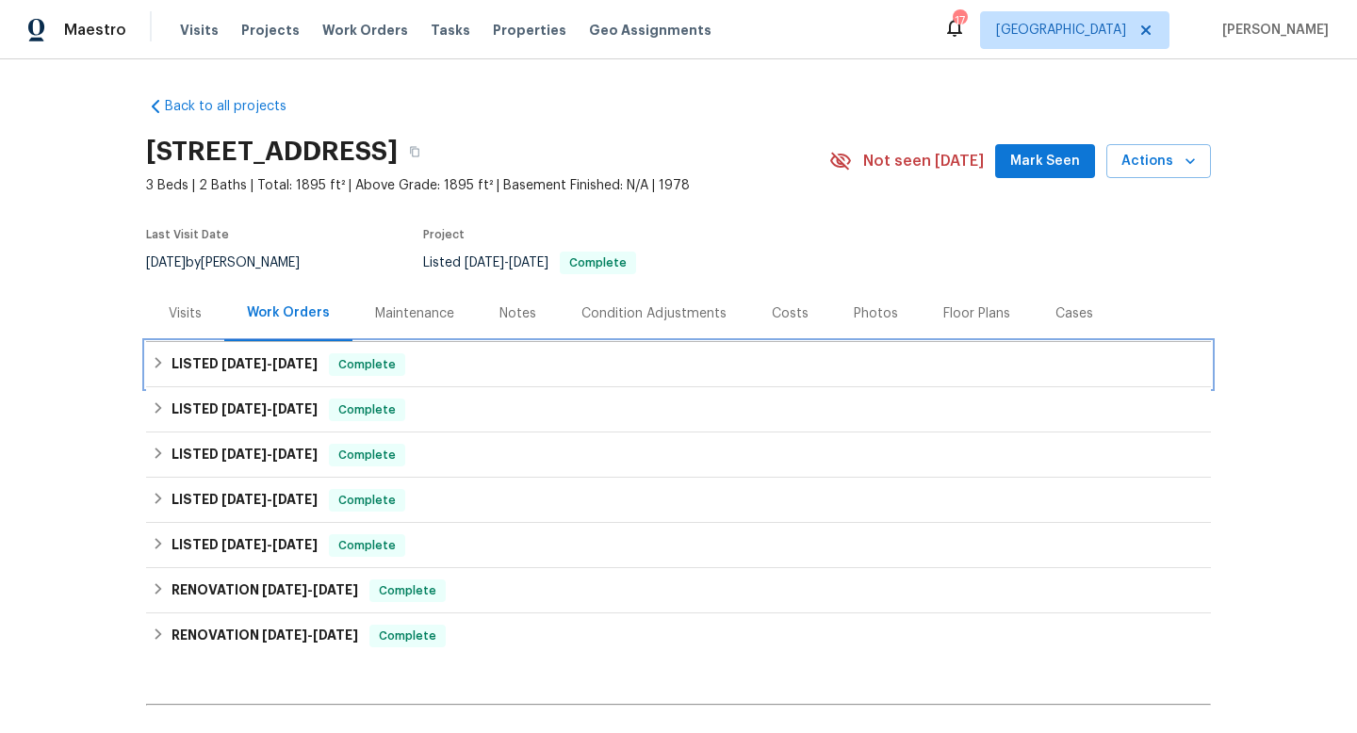
click at [249, 368] on span "[DATE]" at bounding box center [243, 363] width 45 height 13
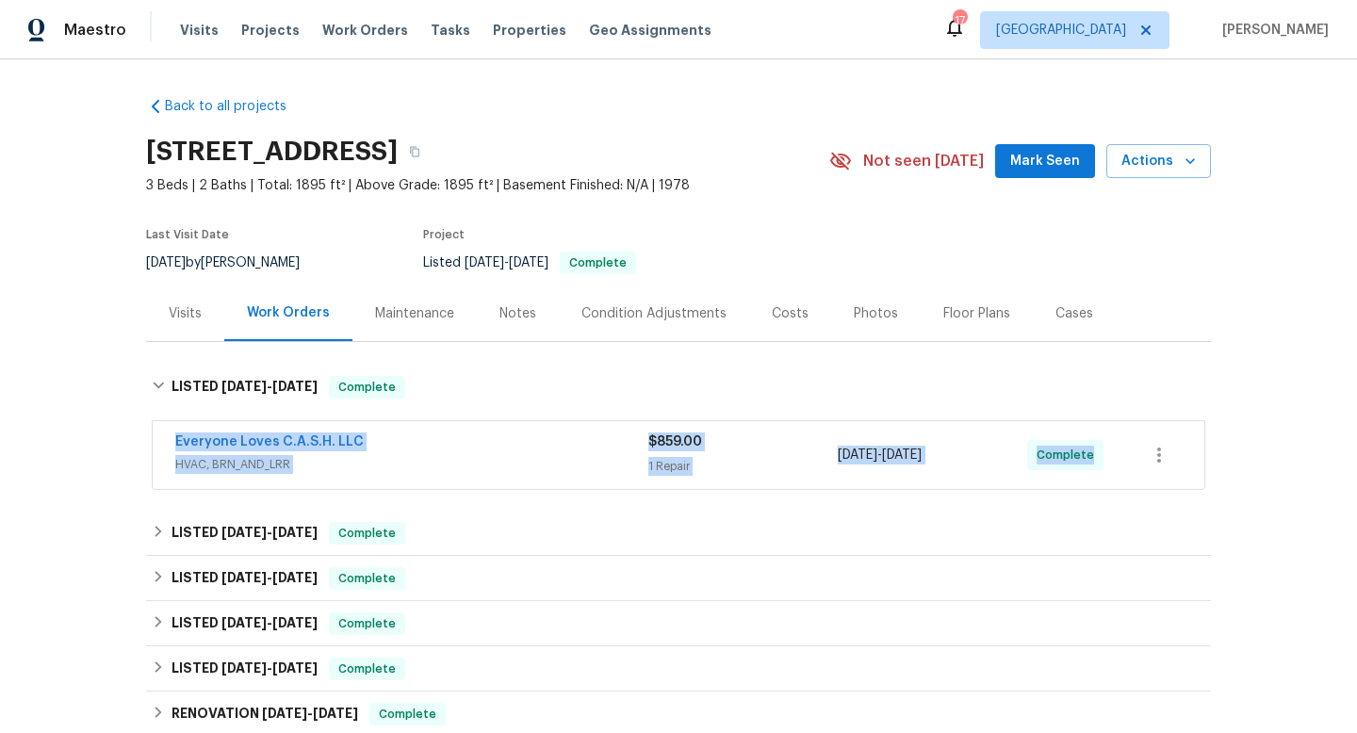
drag, startPoint x: 155, startPoint y: 435, endPoint x: 1153, endPoint y: 457, distance: 999.1
click at [1153, 457] on div "Everyone Loves C.A.S.H. LLC HVAC, BRN_AND_LRR $859.00 1 Repair [DATE] - [DATE] …" at bounding box center [678, 456] width 1065 height 78
copy div "Everyone Loves C.A.S.H. LLC HVAC, BRN_AND_LRR $859.00 1 Repair [DATE] - [DATE] …"
